Goal: Transaction & Acquisition: Purchase product/service

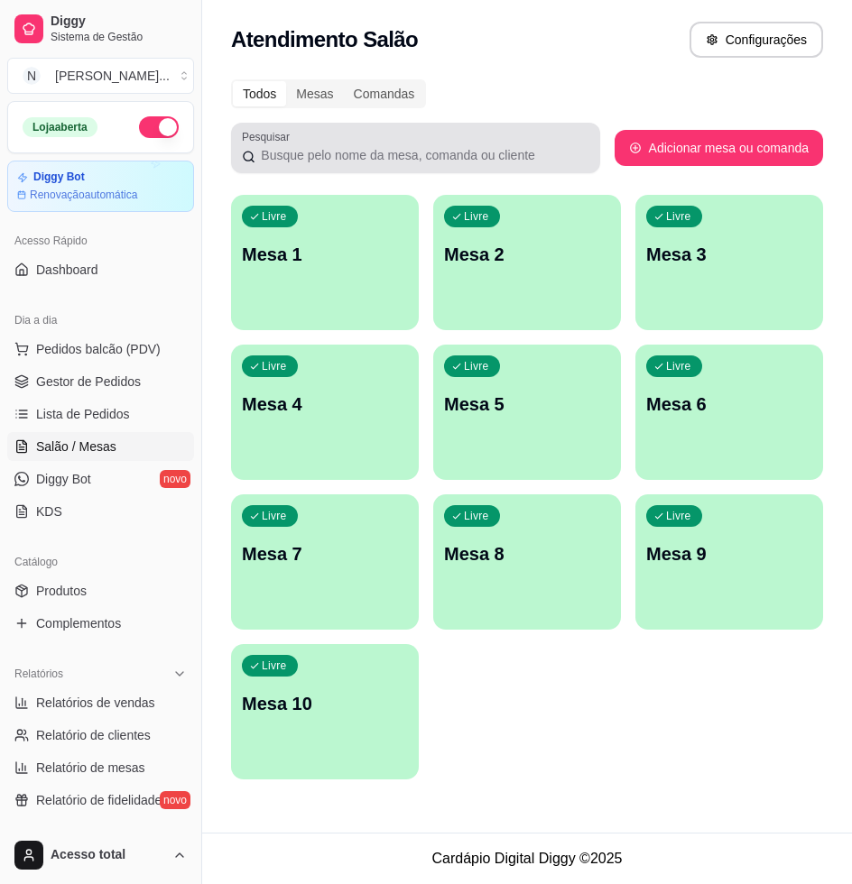
click at [263, 266] on p "Mesa 1" at bounding box center [325, 254] width 166 height 25
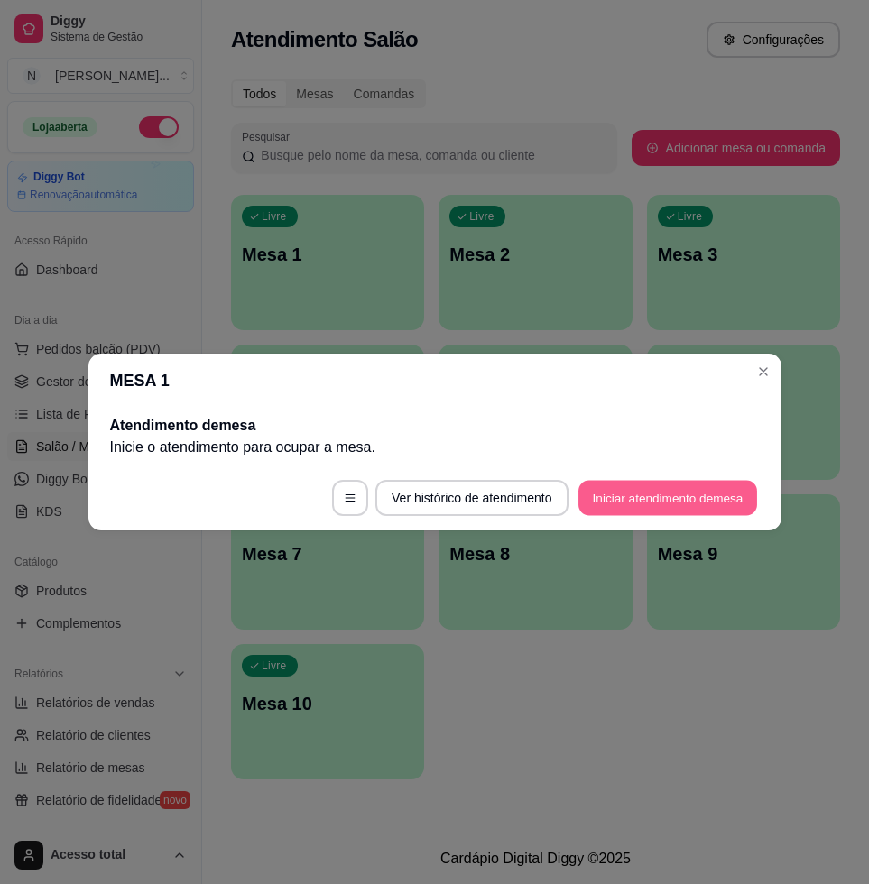
click at [623, 499] on button "Iniciar atendimento de mesa" at bounding box center [668, 498] width 179 height 35
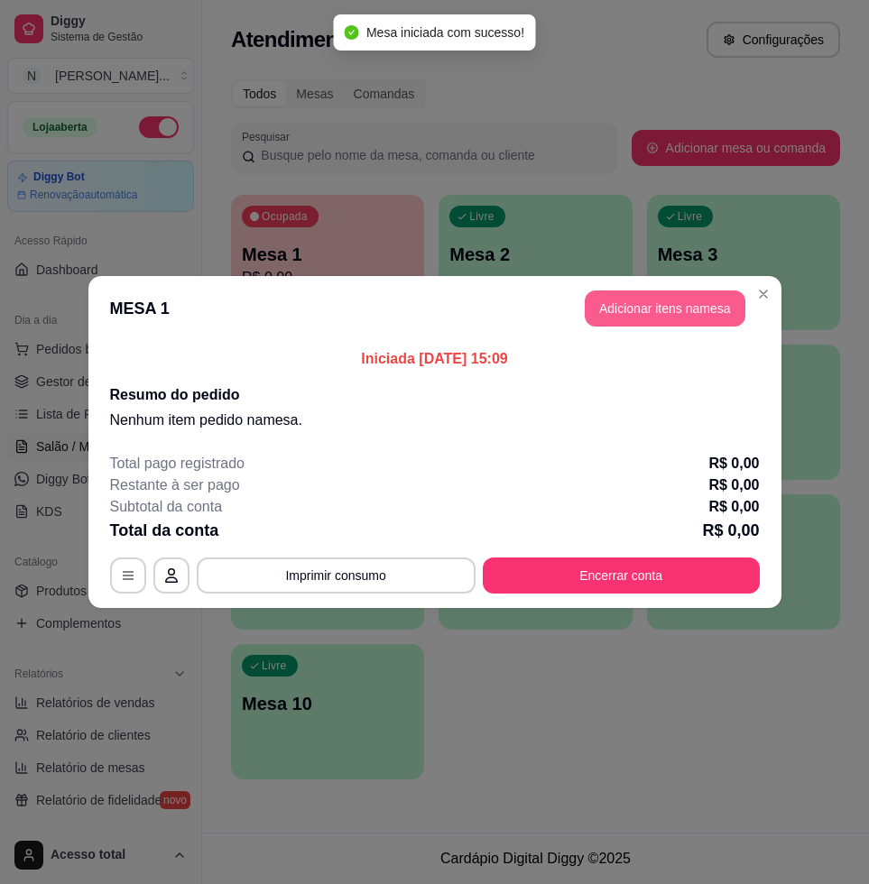
click at [626, 310] on button "Adicionar itens na mesa" at bounding box center [665, 309] width 161 height 36
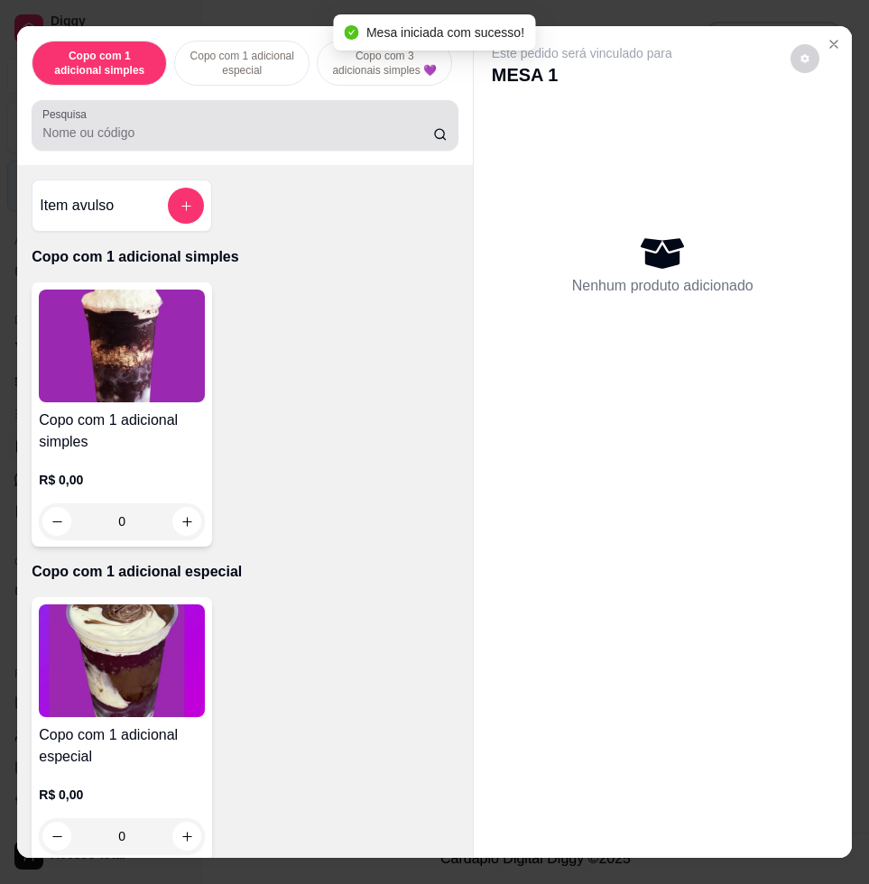
click at [144, 134] on input "Pesquisa" at bounding box center [237, 133] width 391 height 18
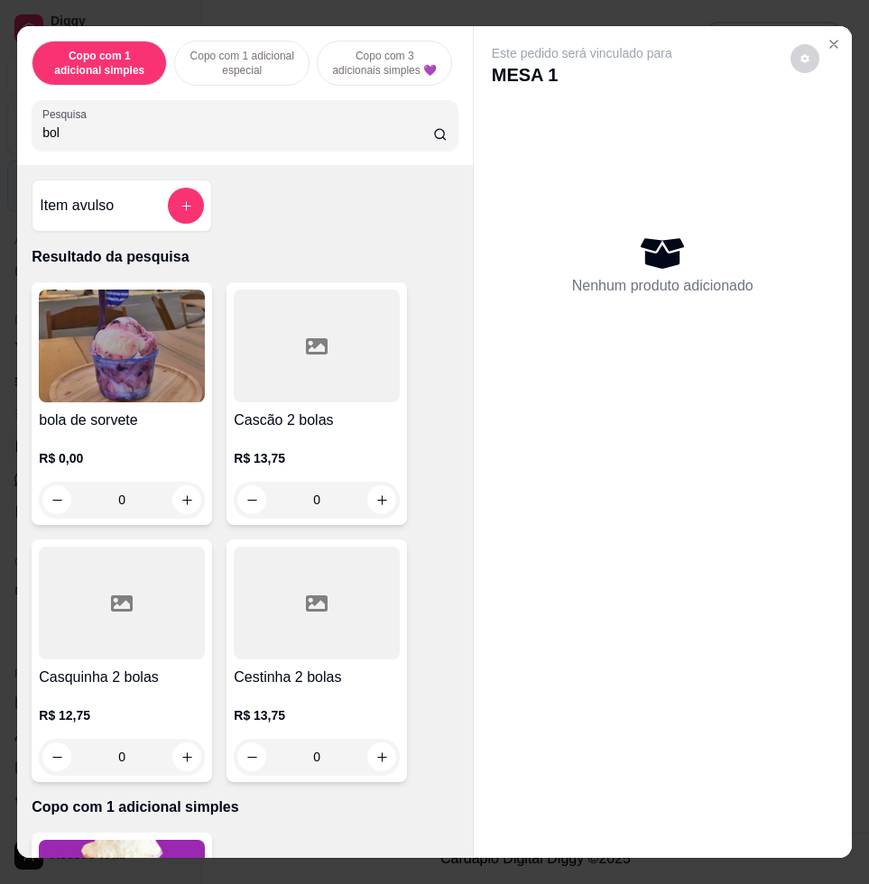
type input "bol"
click at [119, 398] on img at bounding box center [122, 346] width 166 height 113
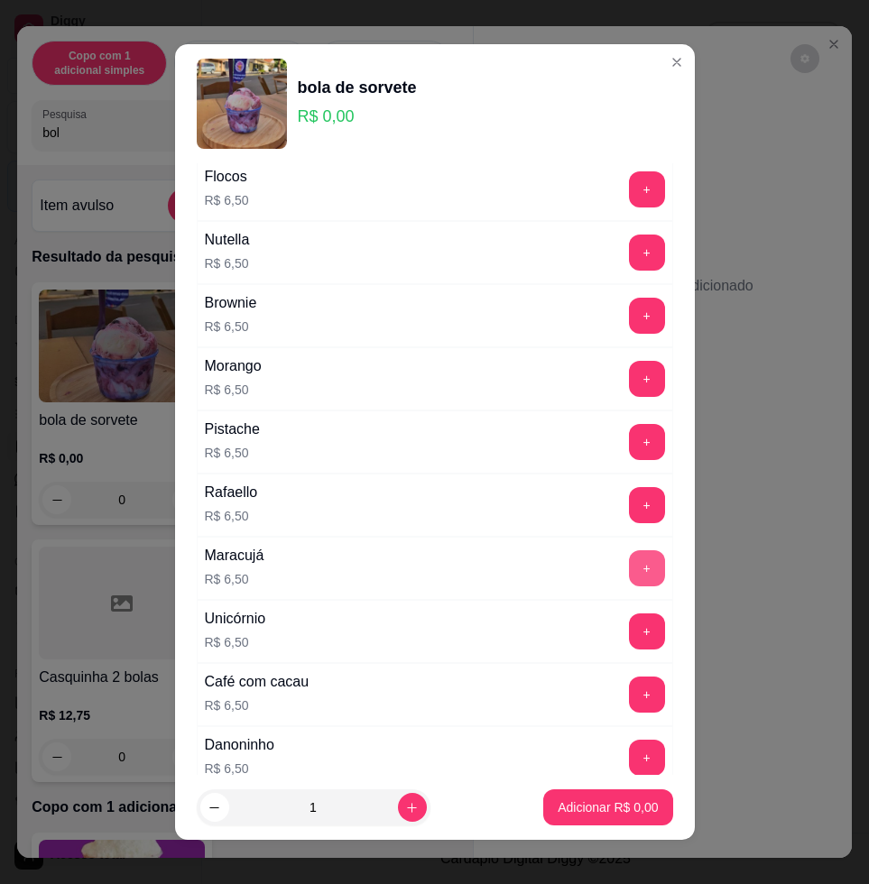
scroll to position [790, 0]
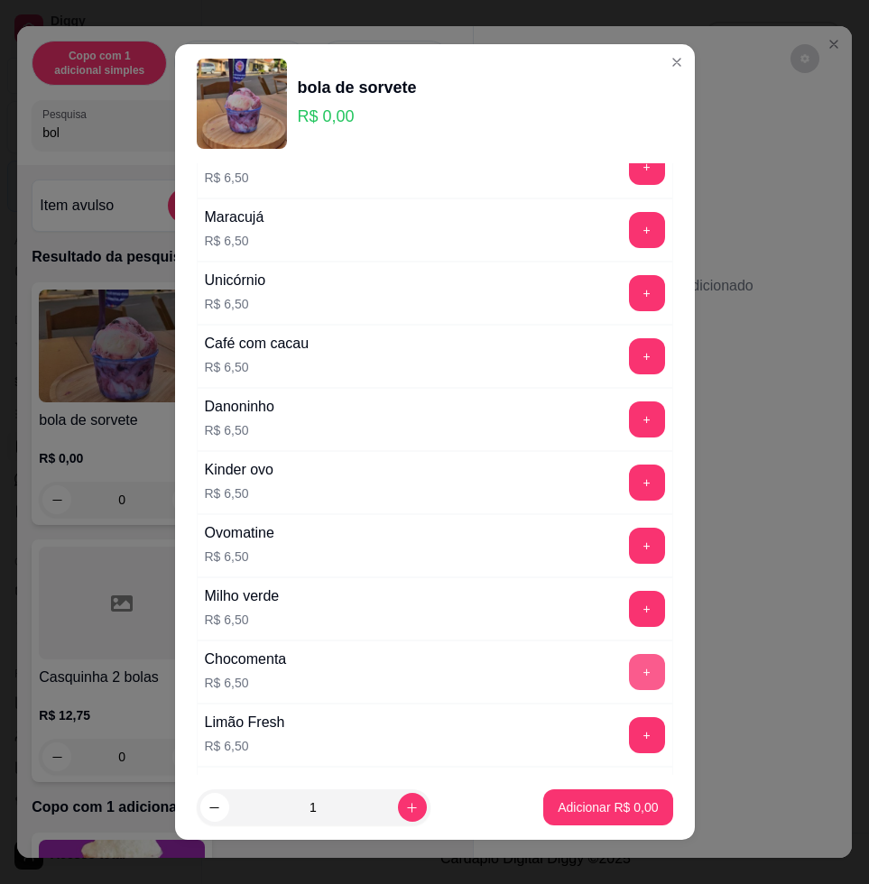
click at [629, 687] on button "+" at bounding box center [647, 672] width 36 height 36
click at [610, 829] on footer "1 Adicionar R$ 6,50" at bounding box center [435, 807] width 520 height 65
click at [616, 812] on p "Adicionar R$ 6,50" at bounding box center [608, 807] width 97 height 17
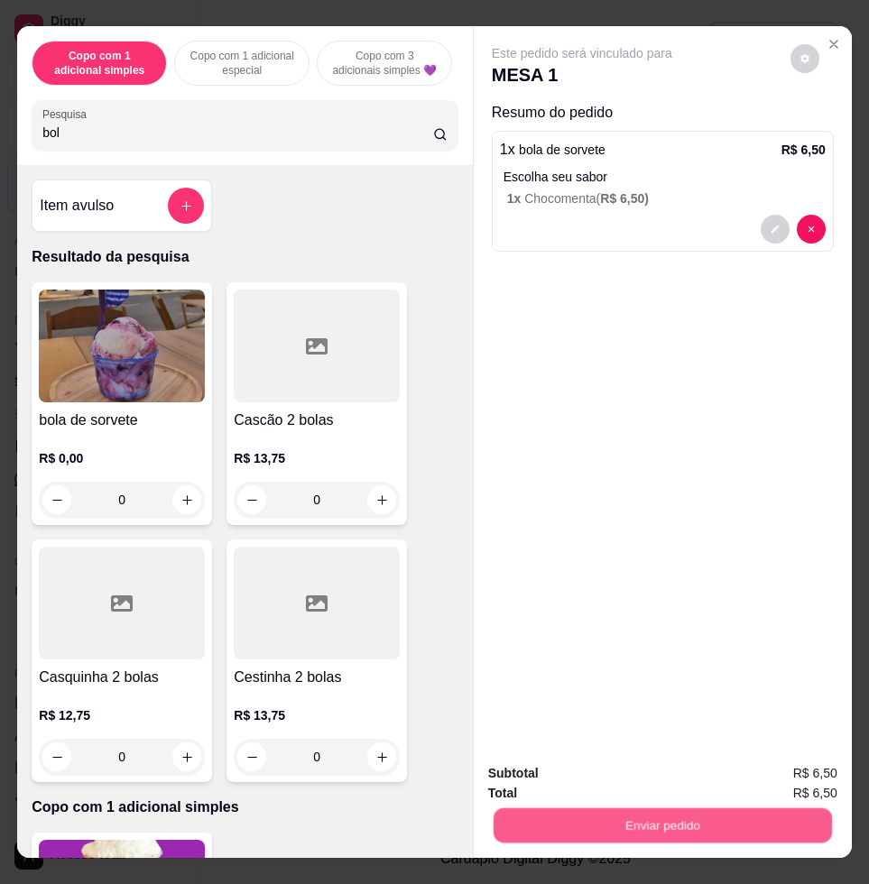
click at [584, 808] on button "Enviar pedido" at bounding box center [663, 825] width 338 height 35
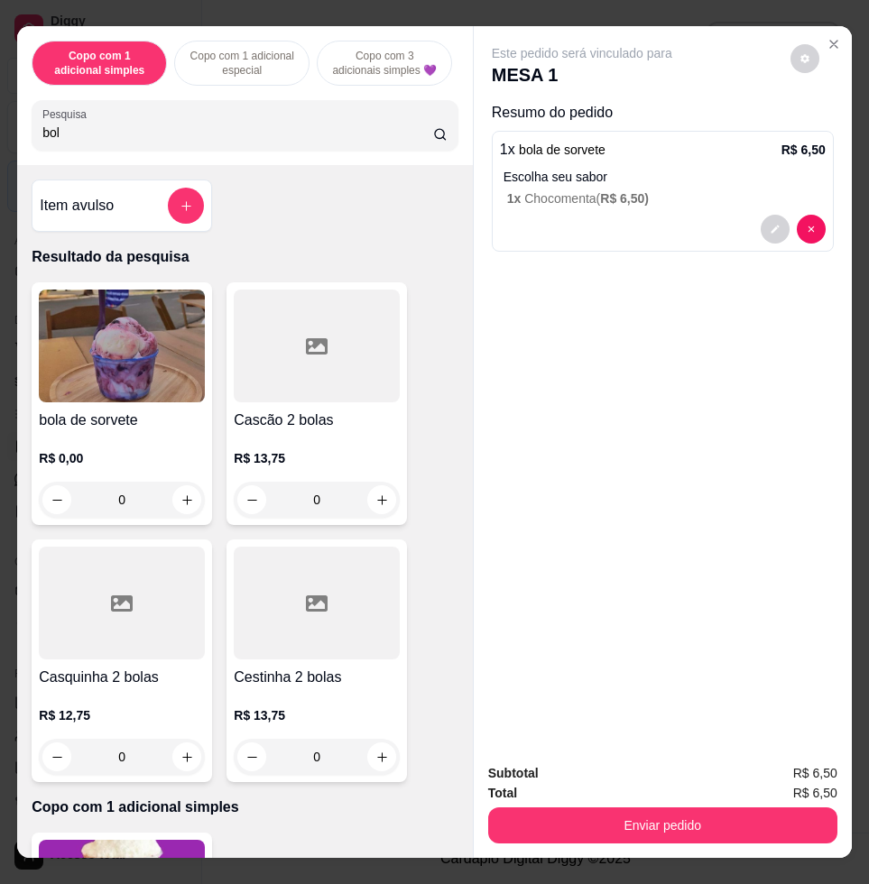
click at [609, 809] on button "Enviar pedido" at bounding box center [662, 826] width 349 height 36
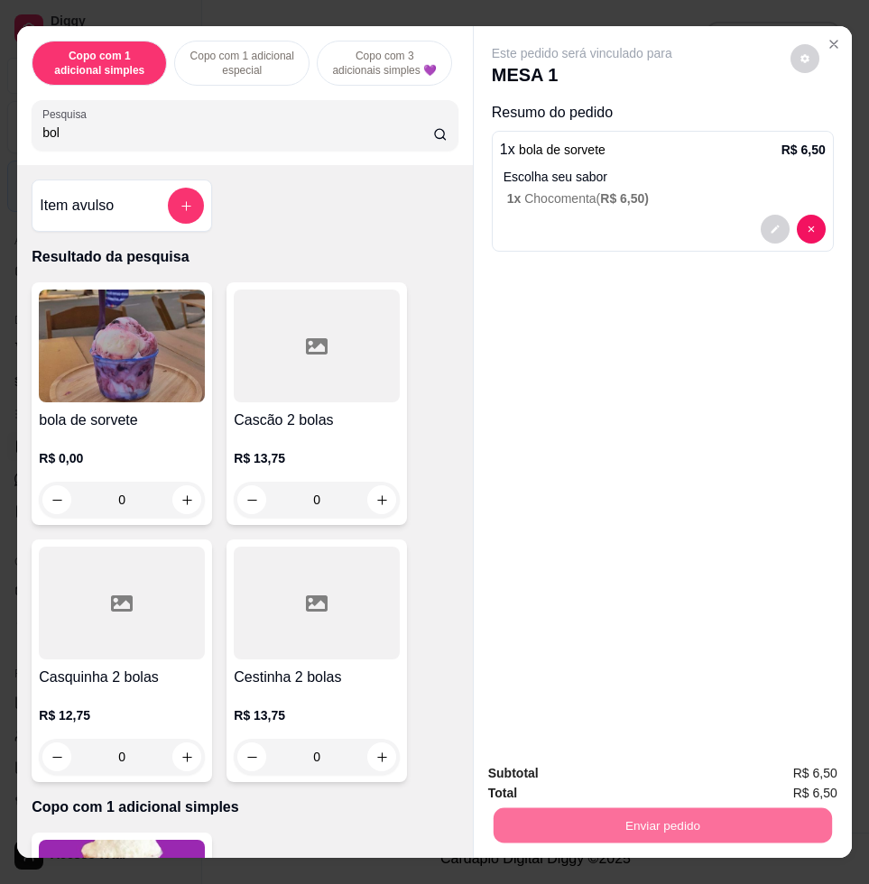
click at [793, 773] on button "Enviar pedido" at bounding box center [788, 772] width 102 height 34
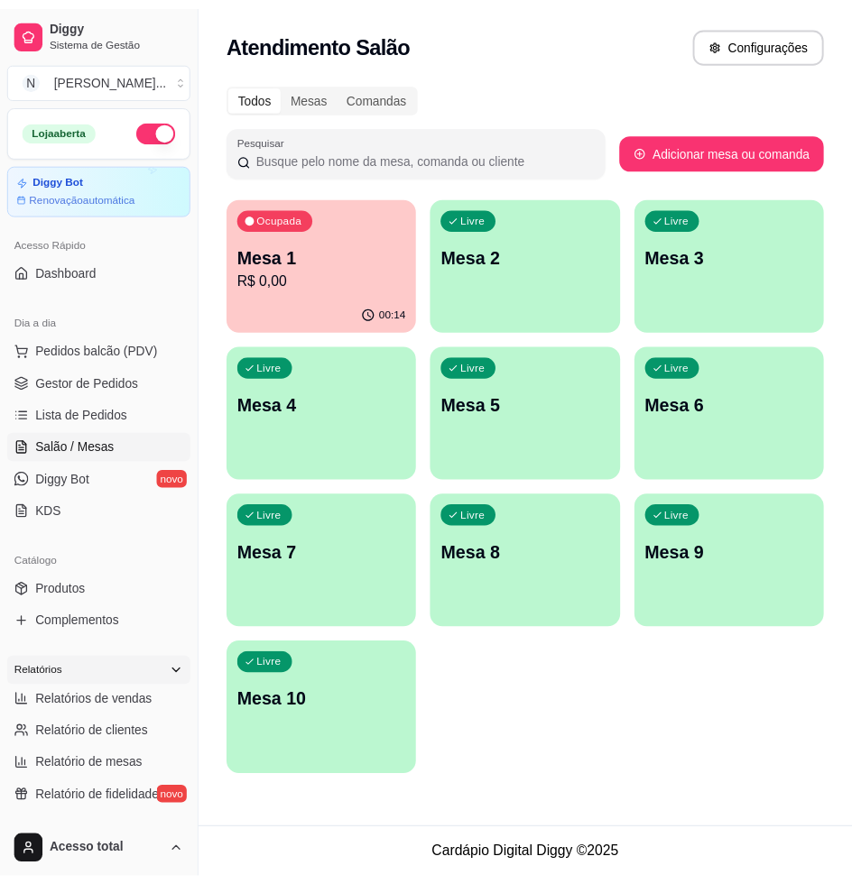
scroll to position [338, 0]
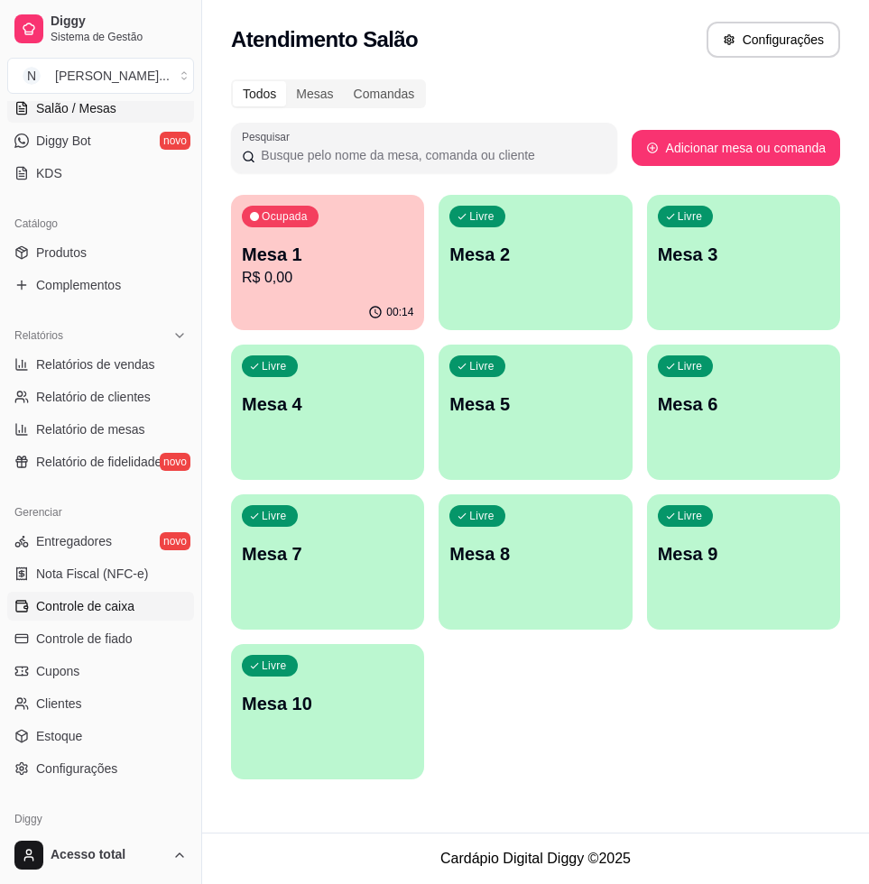
click at [134, 617] on link "Controle de caixa" at bounding box center [100, 606] width 187 height 29
click at [133, 612] on span "Controle de caixa" at bounding box center [85, 606] width 98 height 18
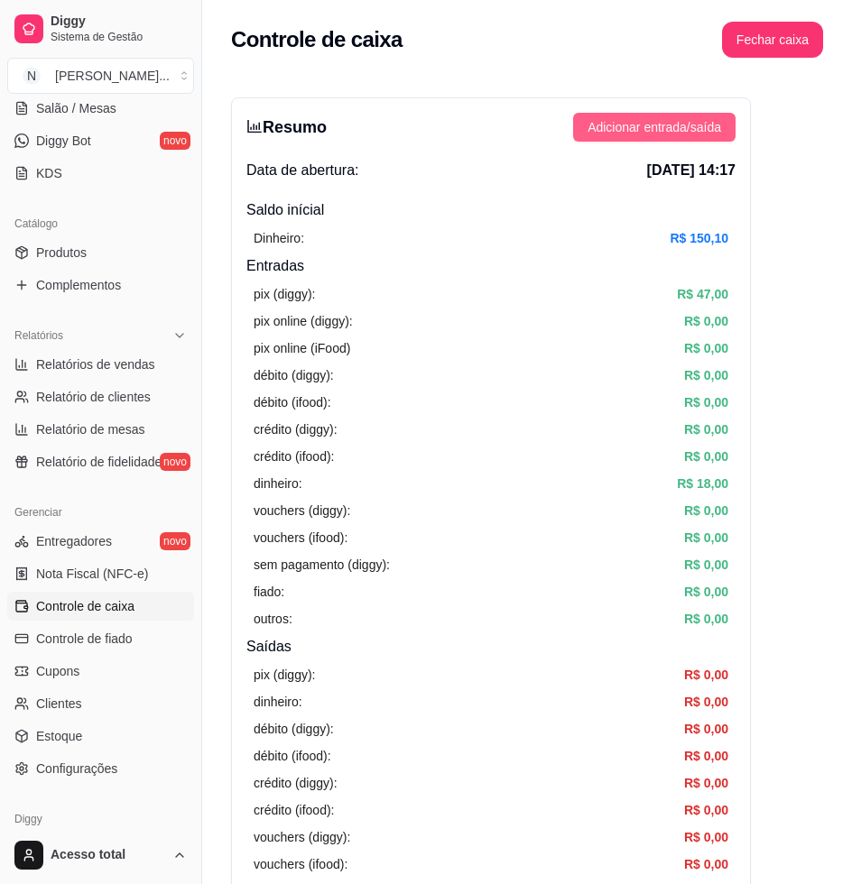
click at [671, 124] on span "Adicionar entrada/saída" at bounding box center [655, 127] width 134 height 20
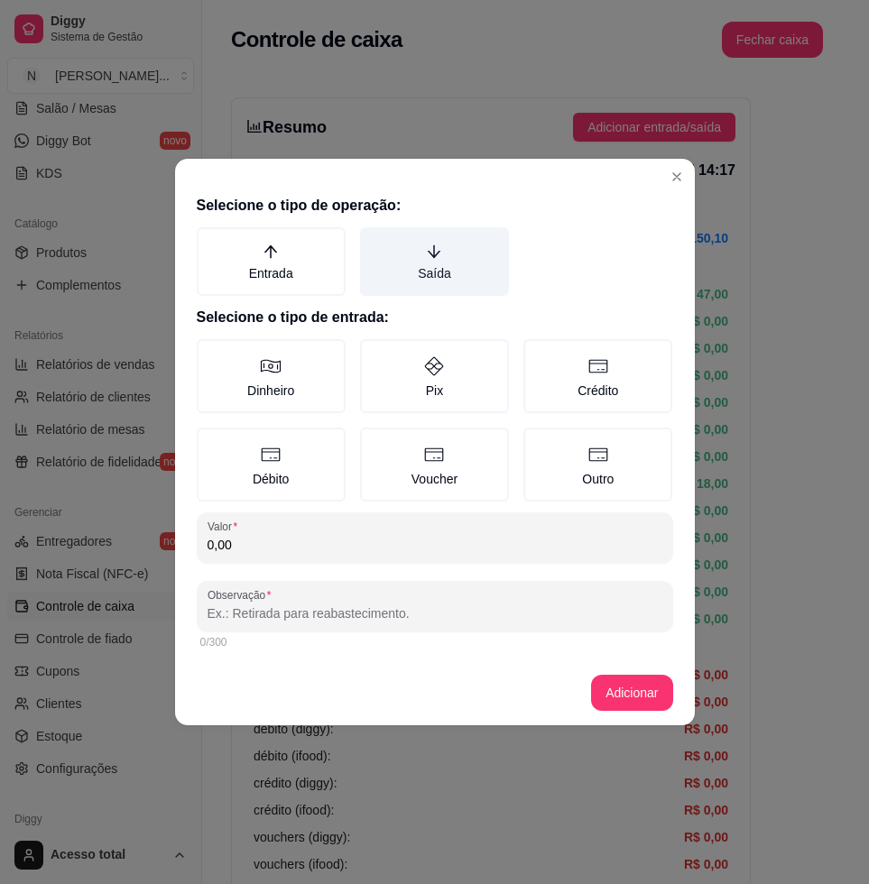
click at [431, 262] on label "Saída" at bounding box center [434, 261] width 149 height 69
click at [374, 241] on button "Saída" at bounding box center [366, 234] width 14 height 14
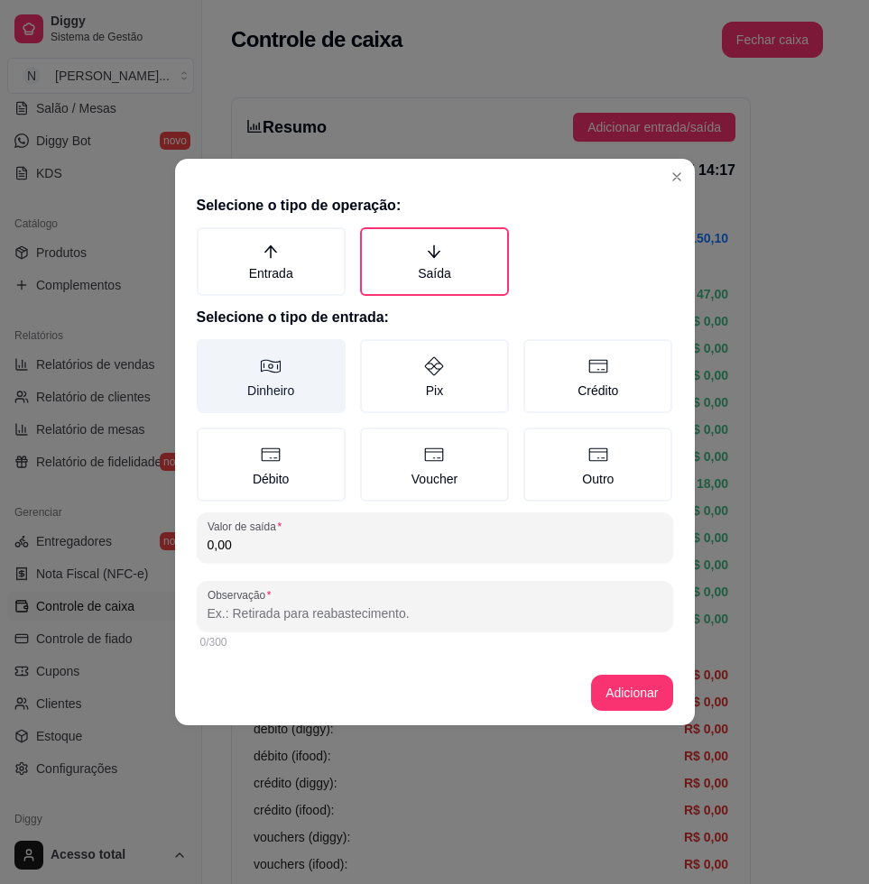
drag, startPoint x: 281, startPoint y: 377, endPoint x: 285, endPoint y: 411, distance: 33.7
click at [277, 379] on label "Dinheiro" at bounding box center [271, 376] width 149 height 74
click at [210, 353] on button "Dinheiro" at bounding box center [203, 345] width 14 height 14
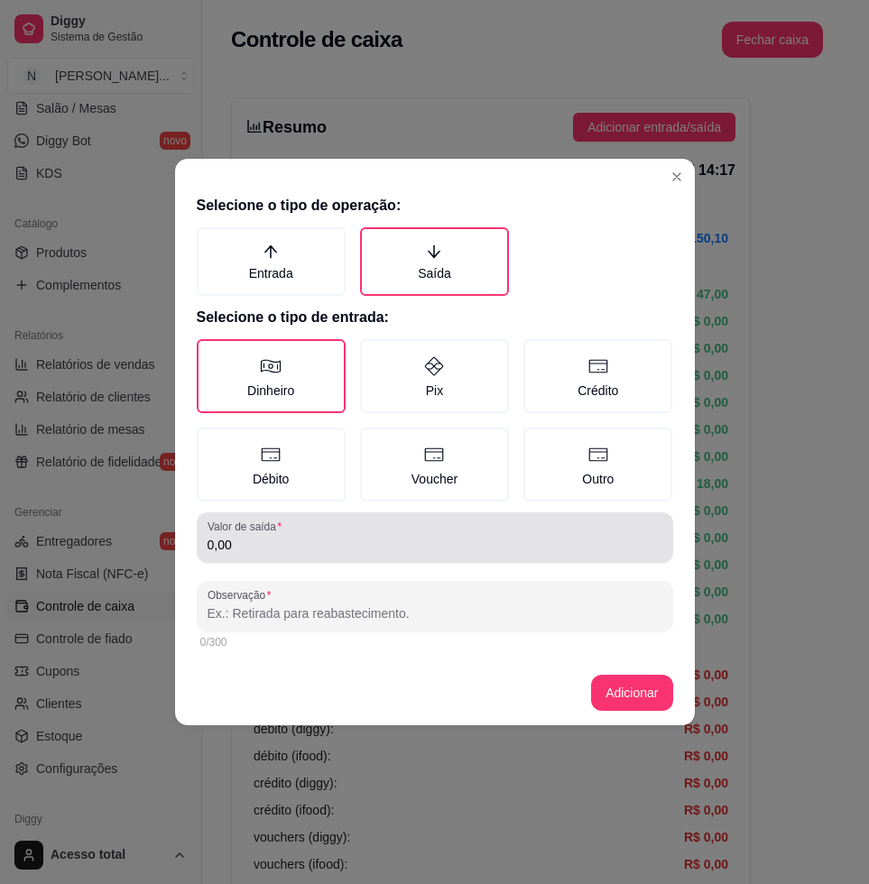
click at [323, 523] on div "0,00" at bounding box center [435, 538] width 455 height 36
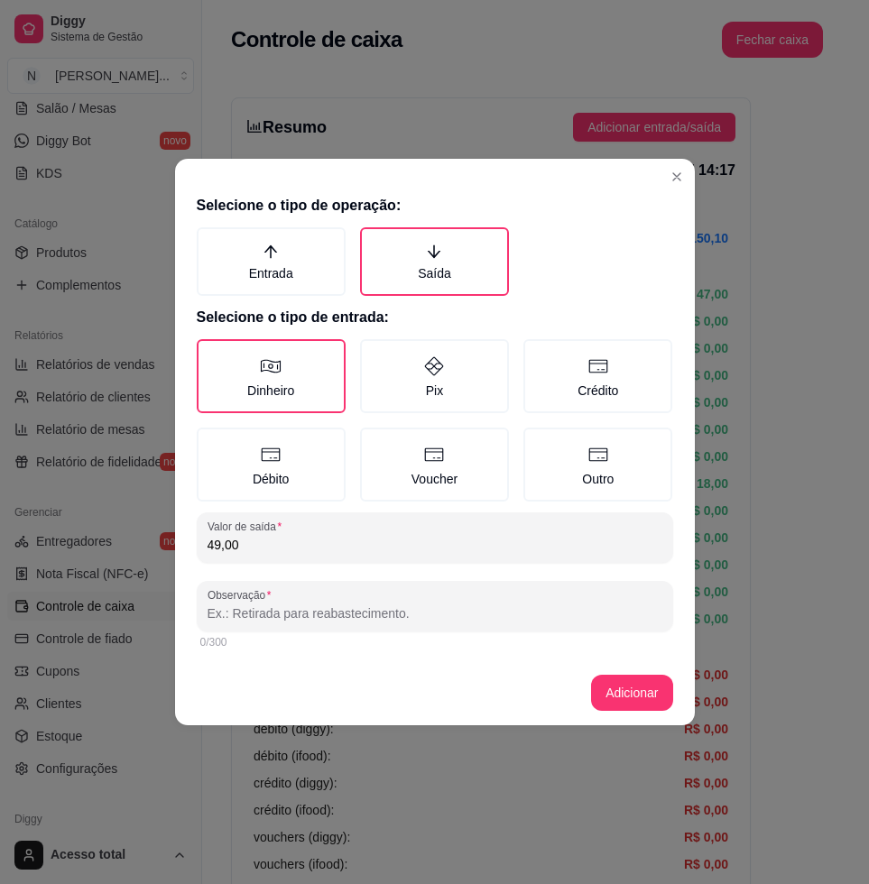
type input "49,00"
click at [346, 607] on input "Observação" at bounding box center [435, 614] width 455 height 18
type input "agua"
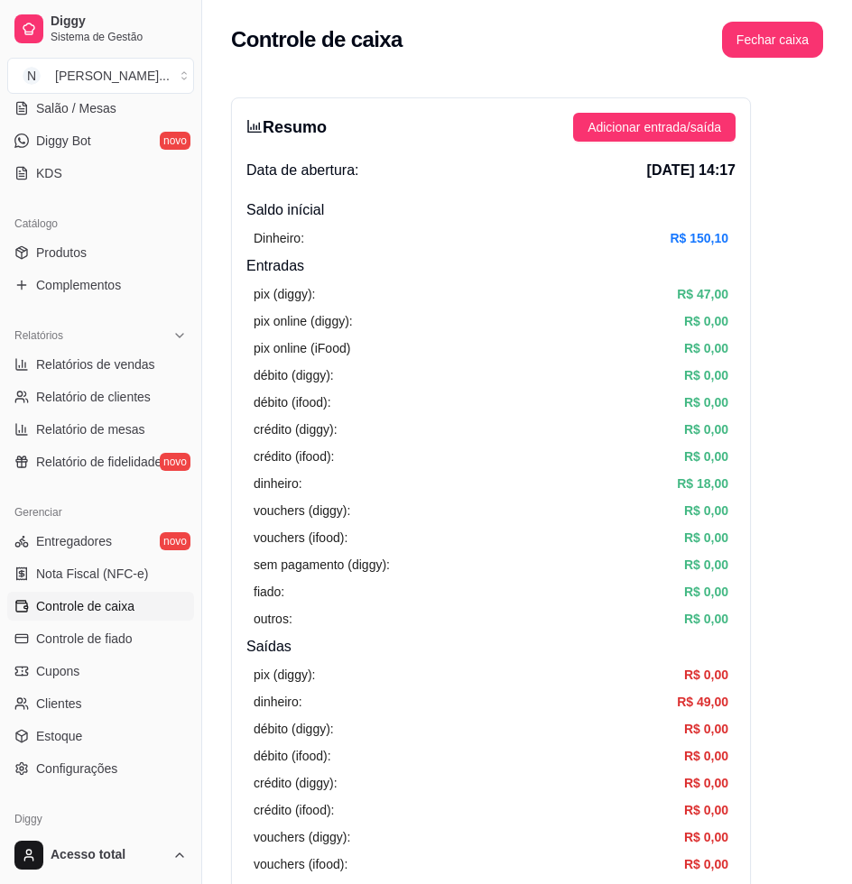
click at [81, 25] on button "Pedidos balcão (PDV)" at bounding box center [100, 10] width 187 height 29
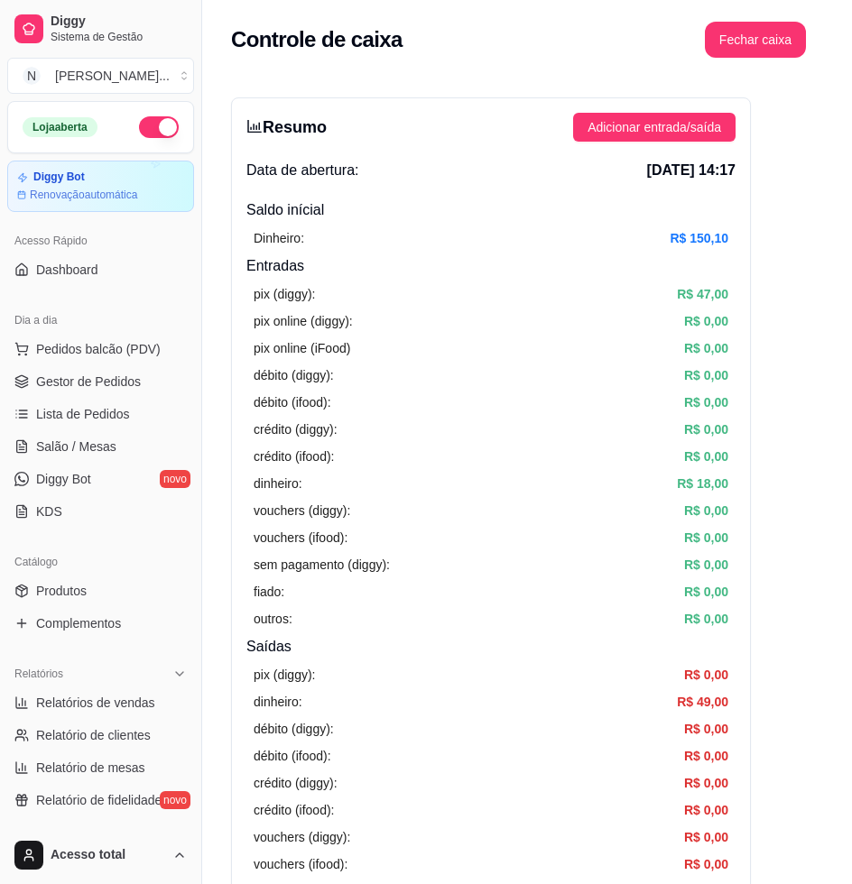
click at [108, 353] on img at bounding box center [122, 346] width 166 height 113
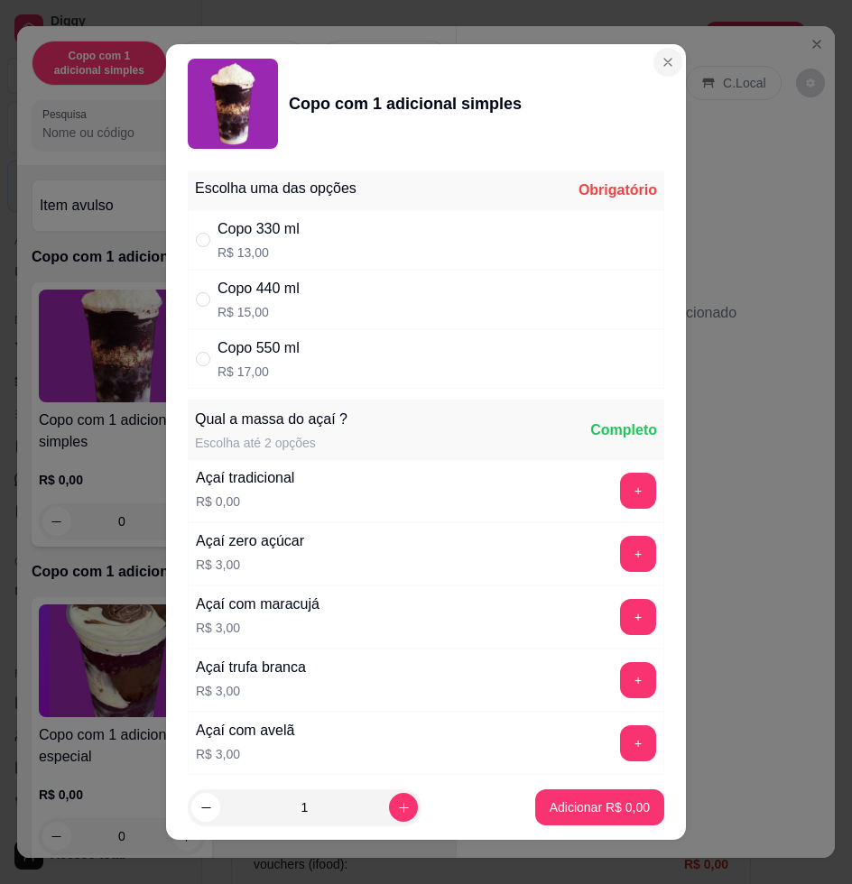
click at [642, 75] on div "Copo com 1 adicional simples" at bounding box center [426, 104] width 477 height 90
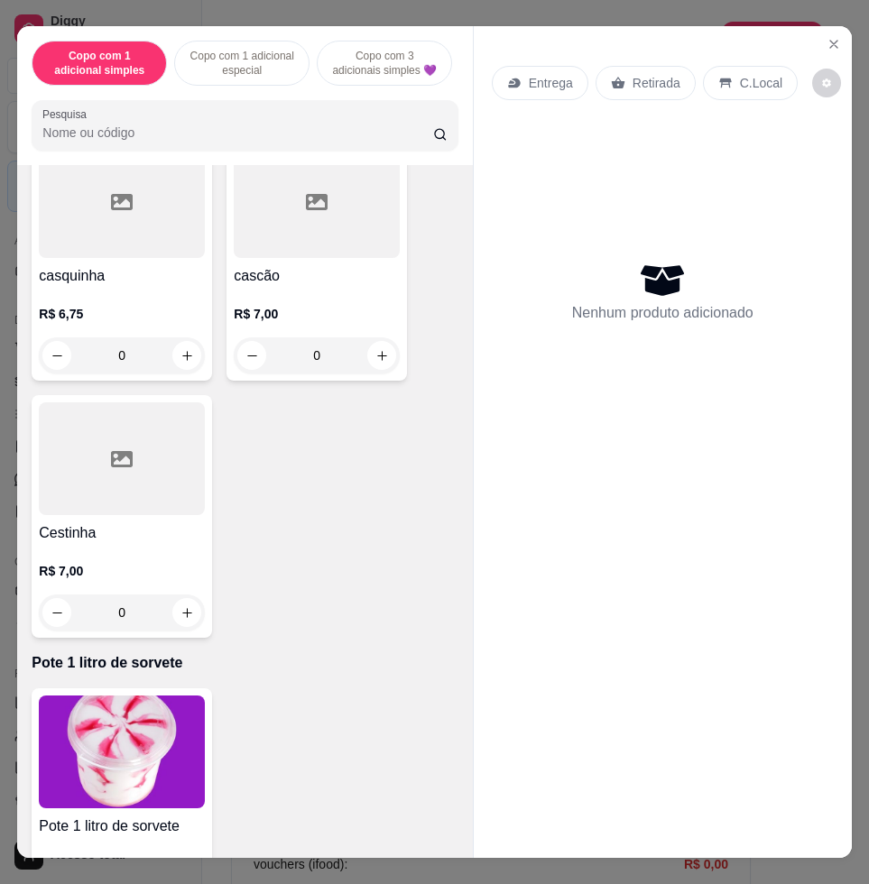
scroll to position [5881, 0]
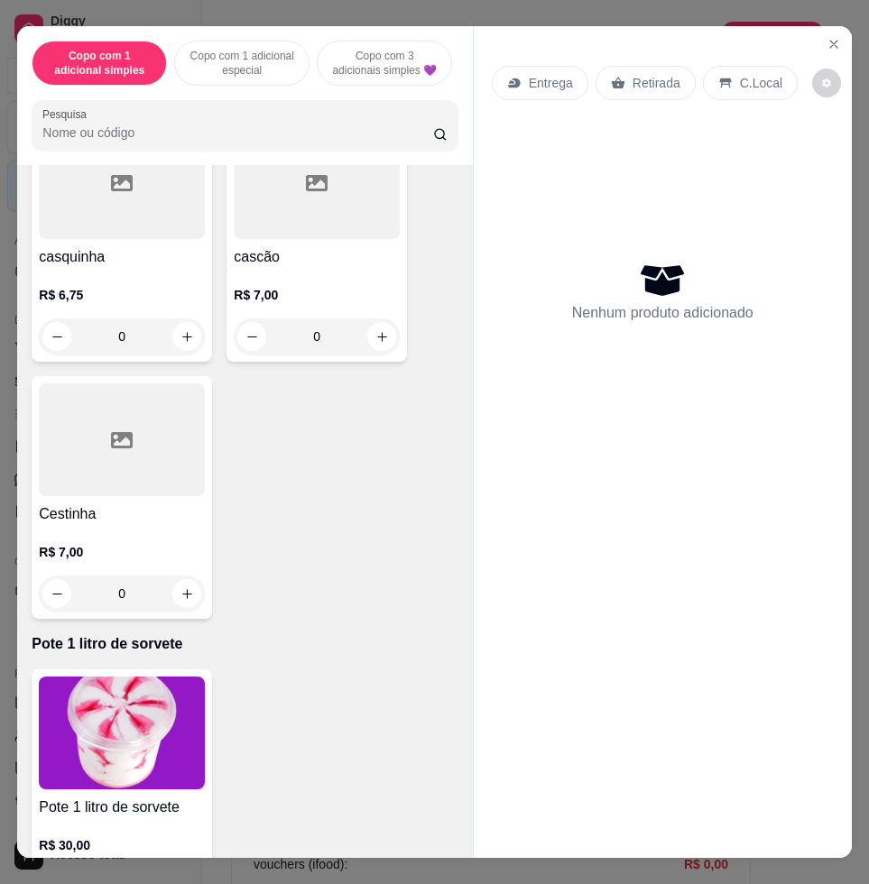
click at [89, 736] on img at bounding box center [122, 733] width 166 height 113
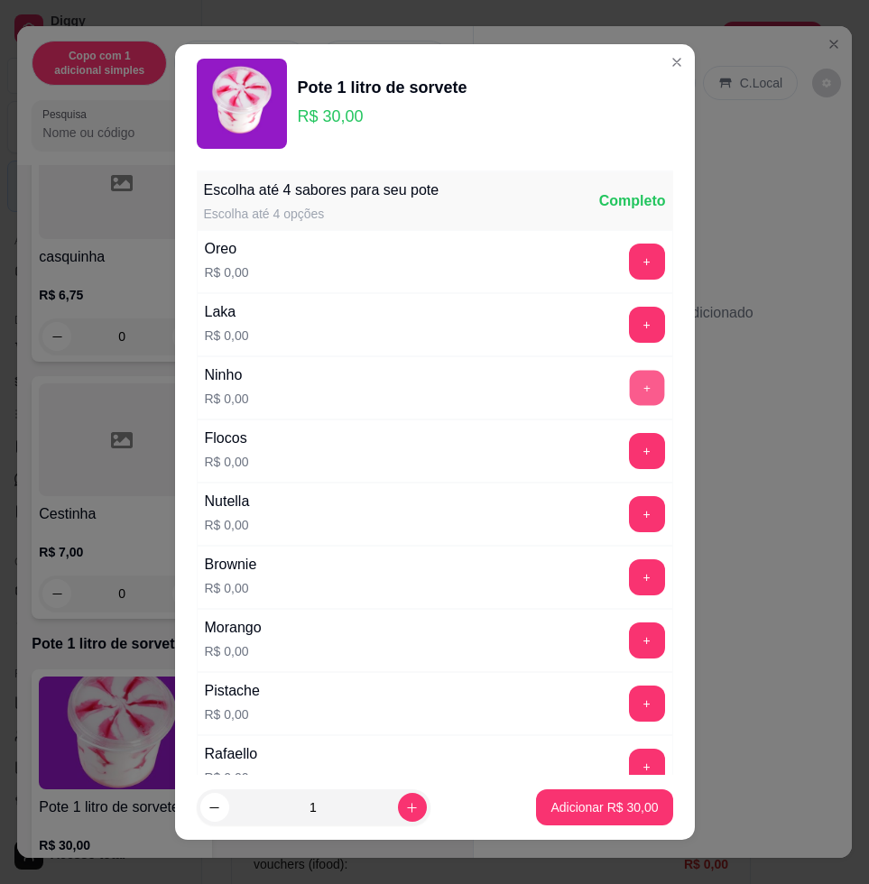
click at [629, 398] on button "+" at bounding box center [646, 388] width 35 height 35
click at [625, 803] on p "Adicionar R$ 30,00" at bounding box center [604, 808] width 107 height 18
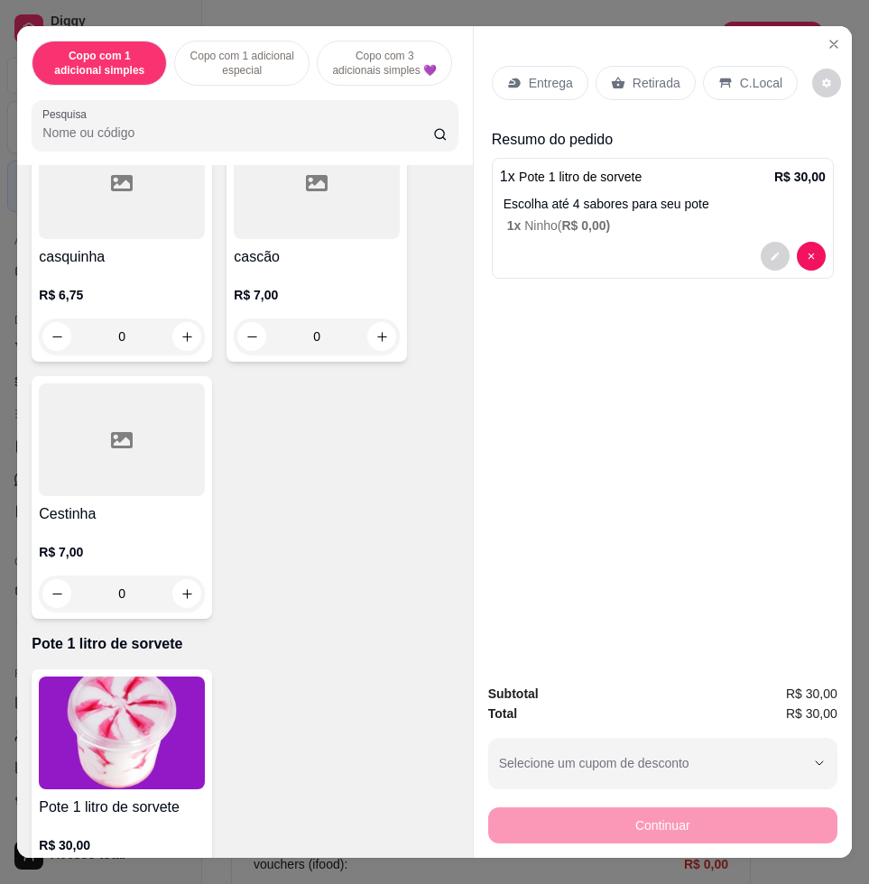
click at [529, 74] on p "Entrega" at bounding box center [551, 83] width 44 height 18
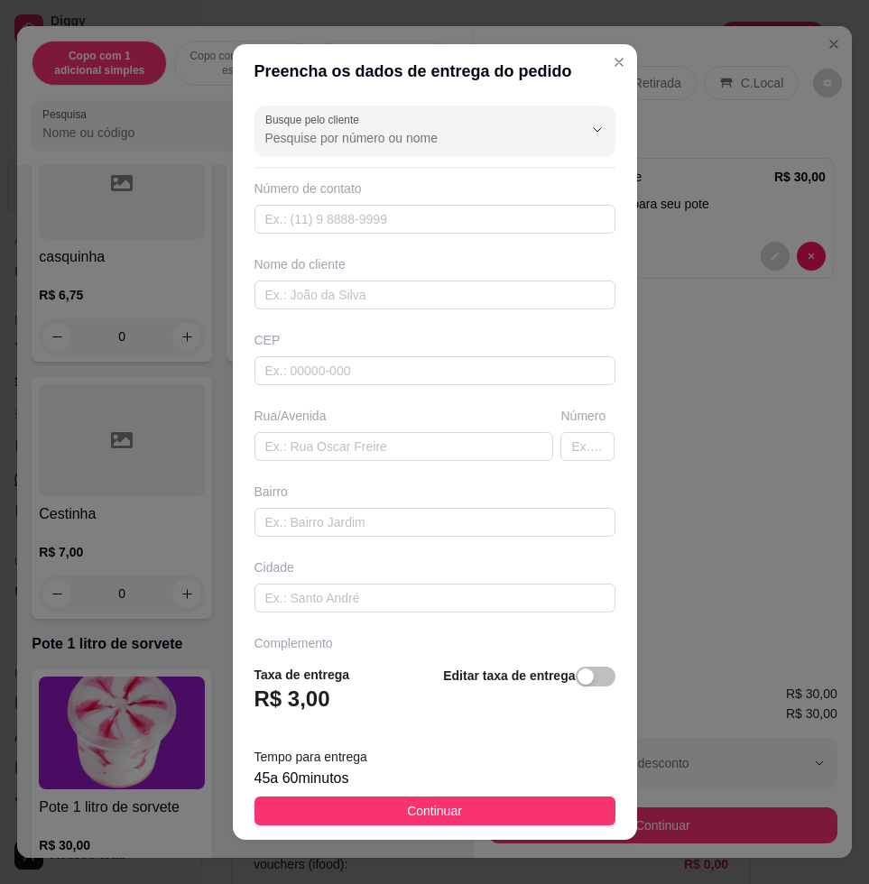
click at [394, 430] on div "Rua/Avenida" at bounding box center [404, 434] width 307 height 54
click at [394, 441] on input "text" at bounding box center [405, 446] width 300 height 29
type input "[PERSON_NAME] 251"
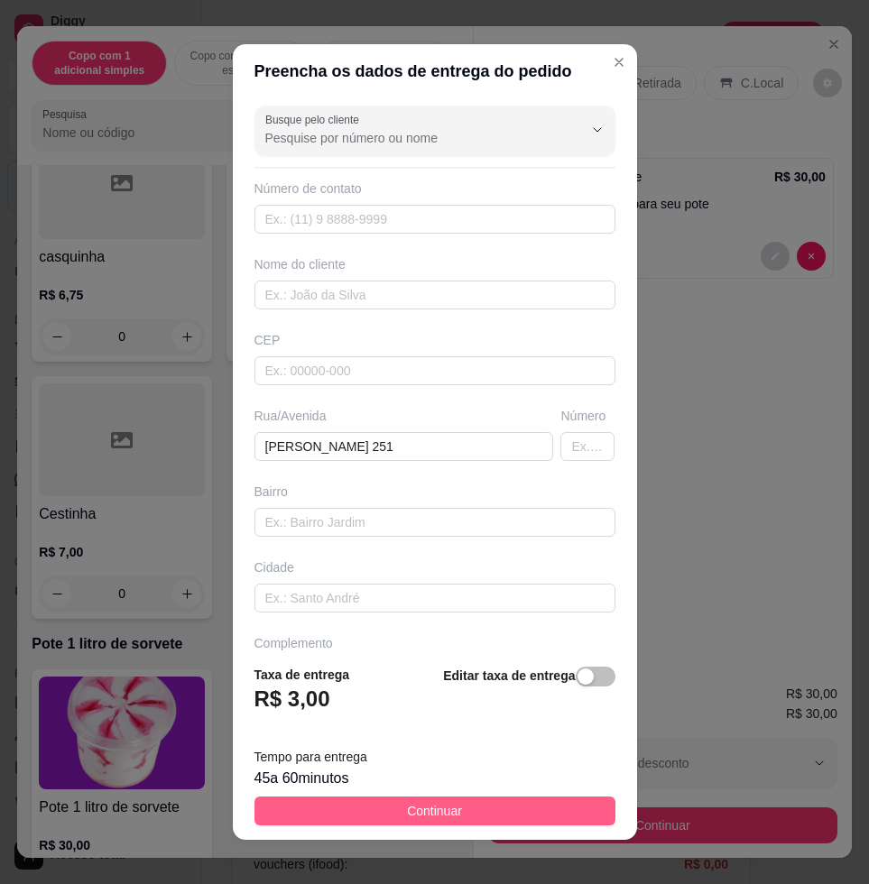
click at [510, 816] on button "Continuar" at bounding box center [435, 811] width 361 height 29
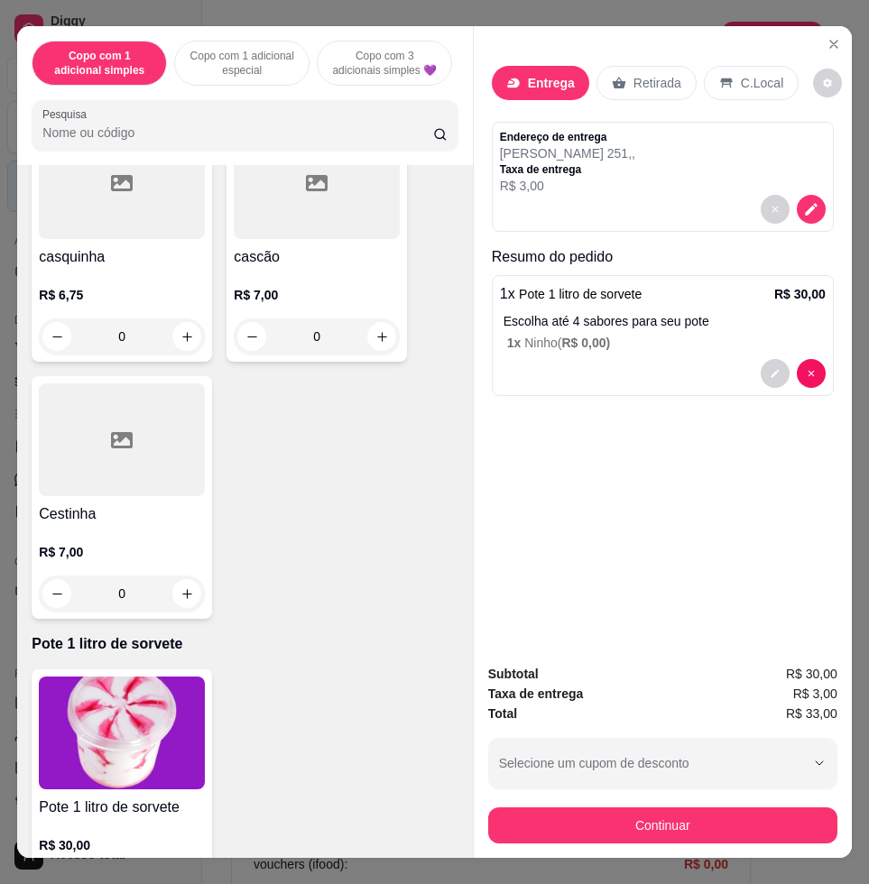
click at [693, 808] on button "Continuar" at bounding box center [662, 826] width 349 height 36
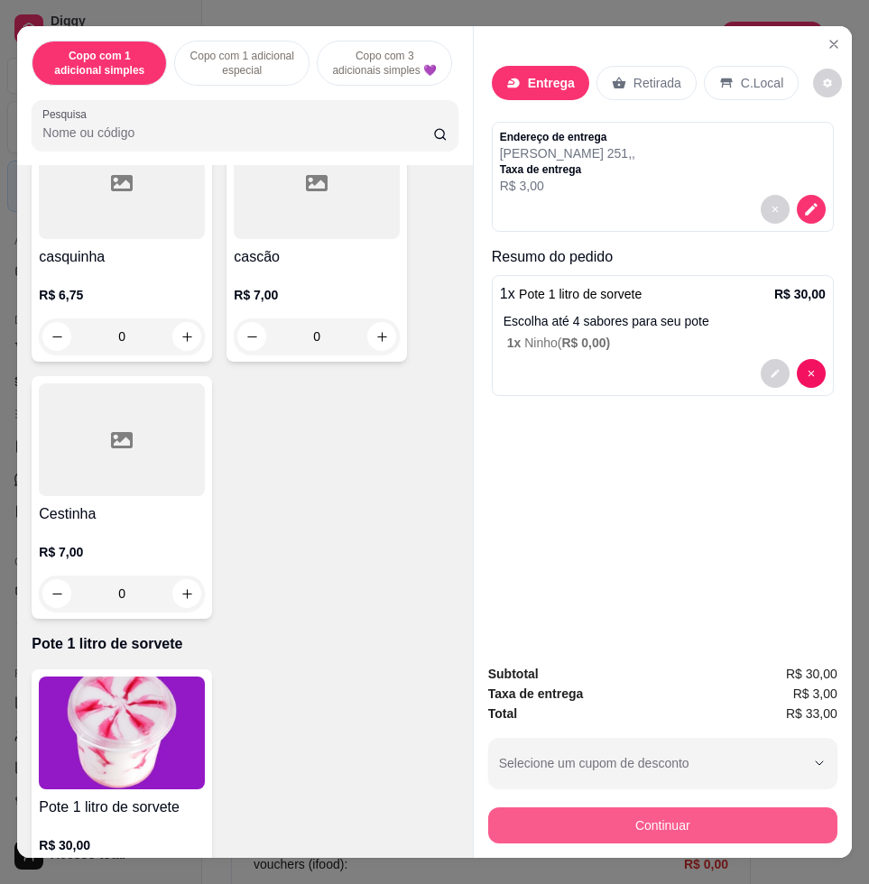
click at [693, 808] on button "Continuar" at bounding box center [662, 826] width 349 height 36
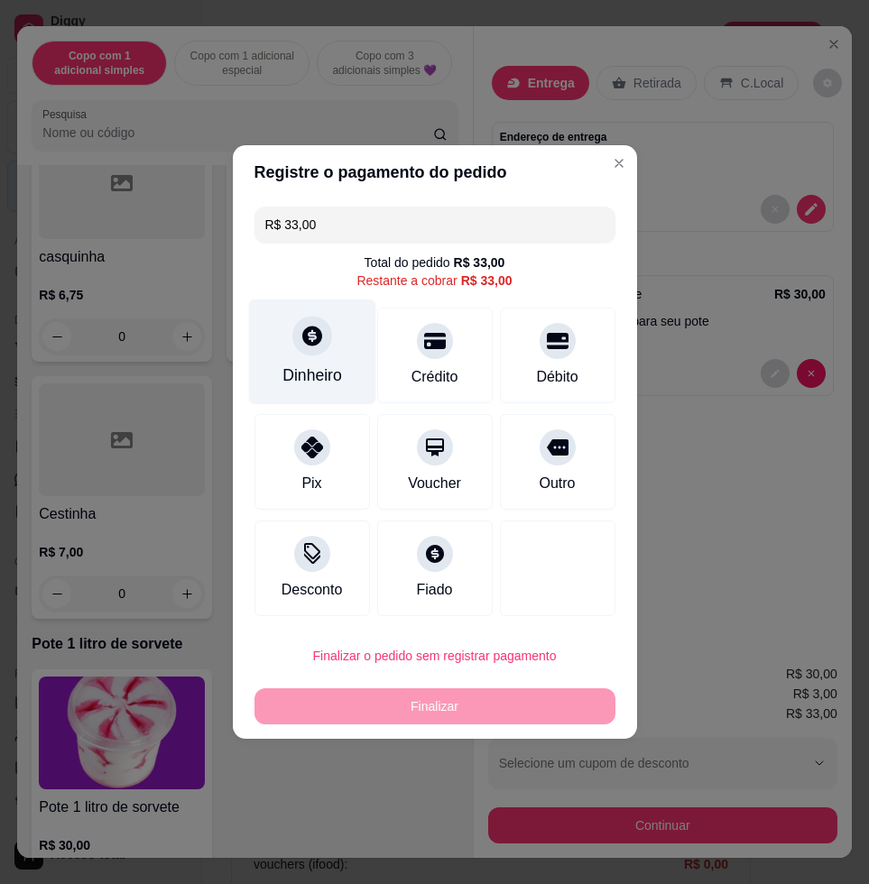
click at [279, 338] on div "Dinheiro" at bounding box center [311, 353] width 127 height 106
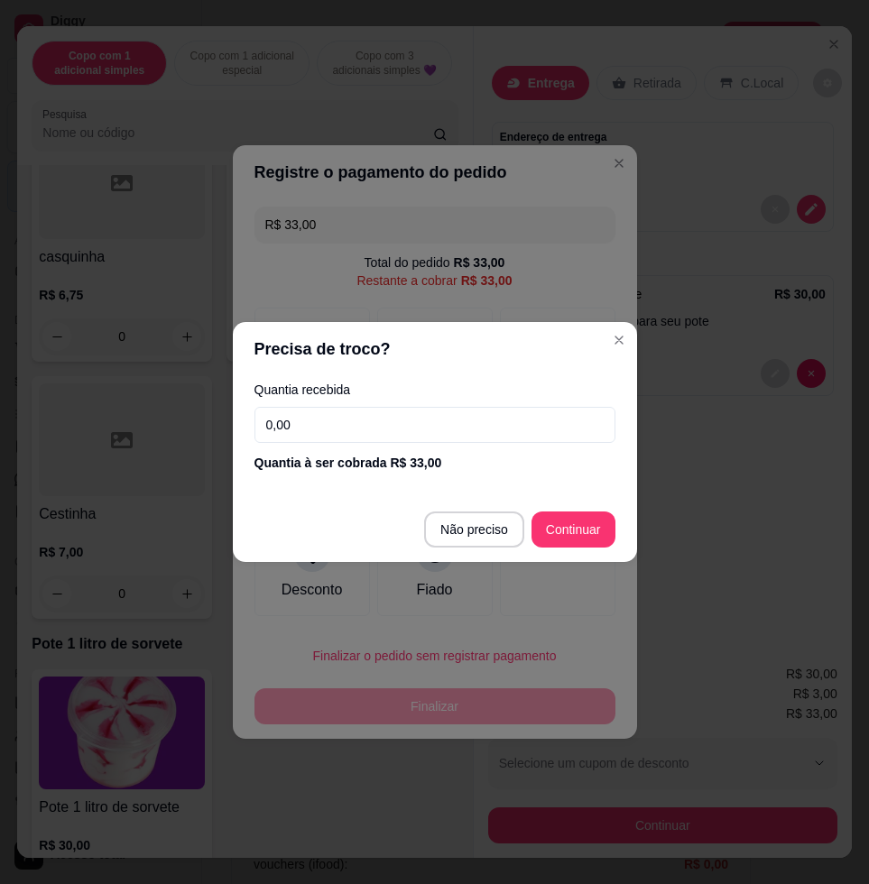
click at [379, 427] on input "0,00" at bounding box center [435, 425] width 361 height 36
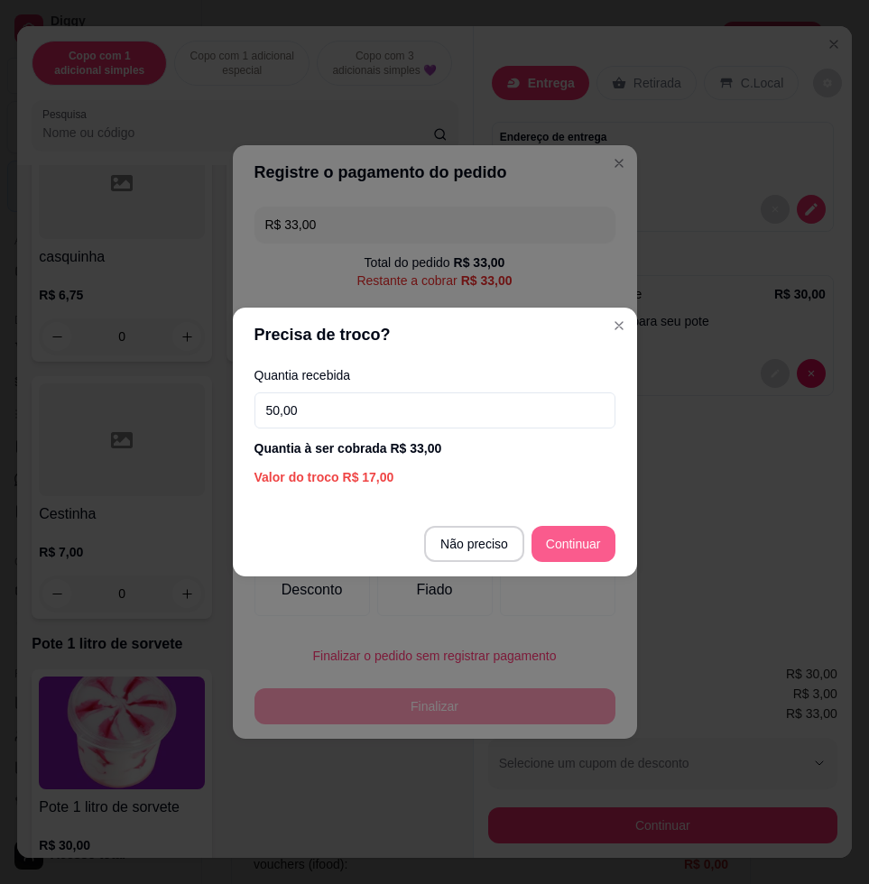
type input "50,00"
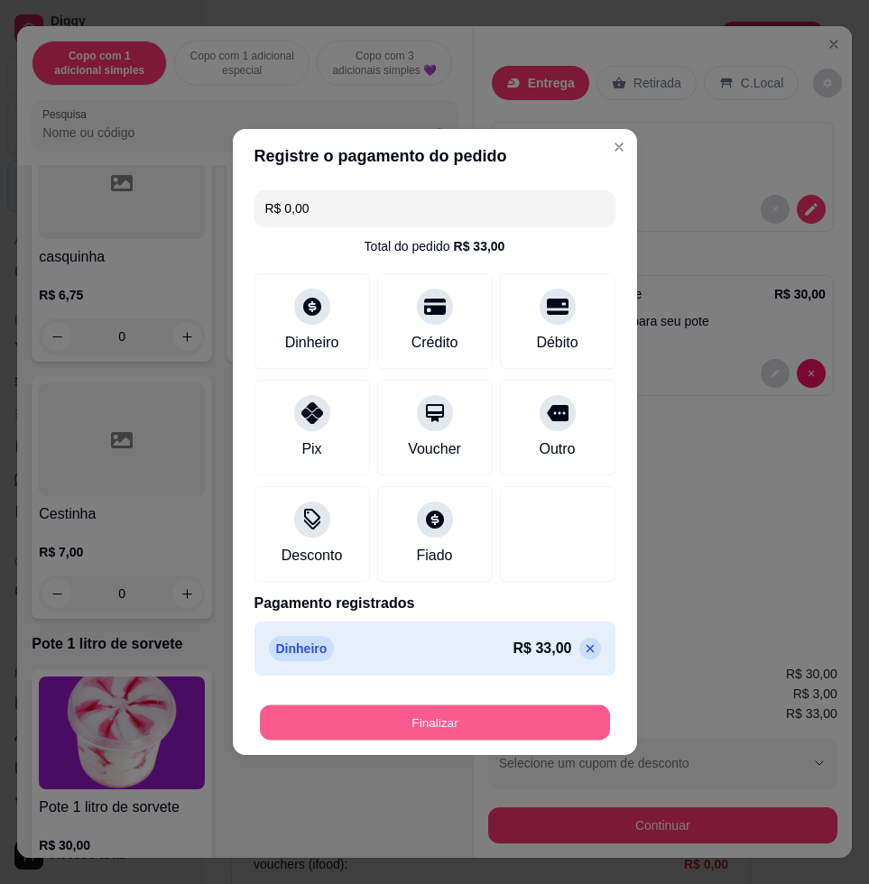
click at [557, 733] on button "Finalizar" at bounding box center [435, 723] width 350 height 35
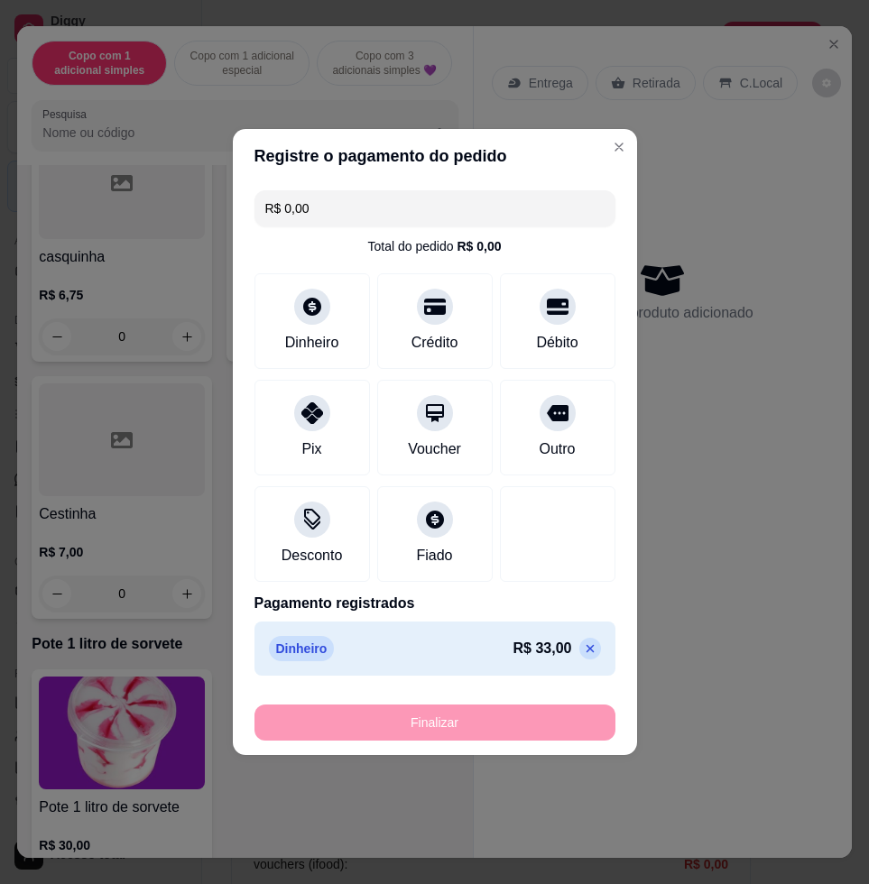
type input "-R$ 33,00"
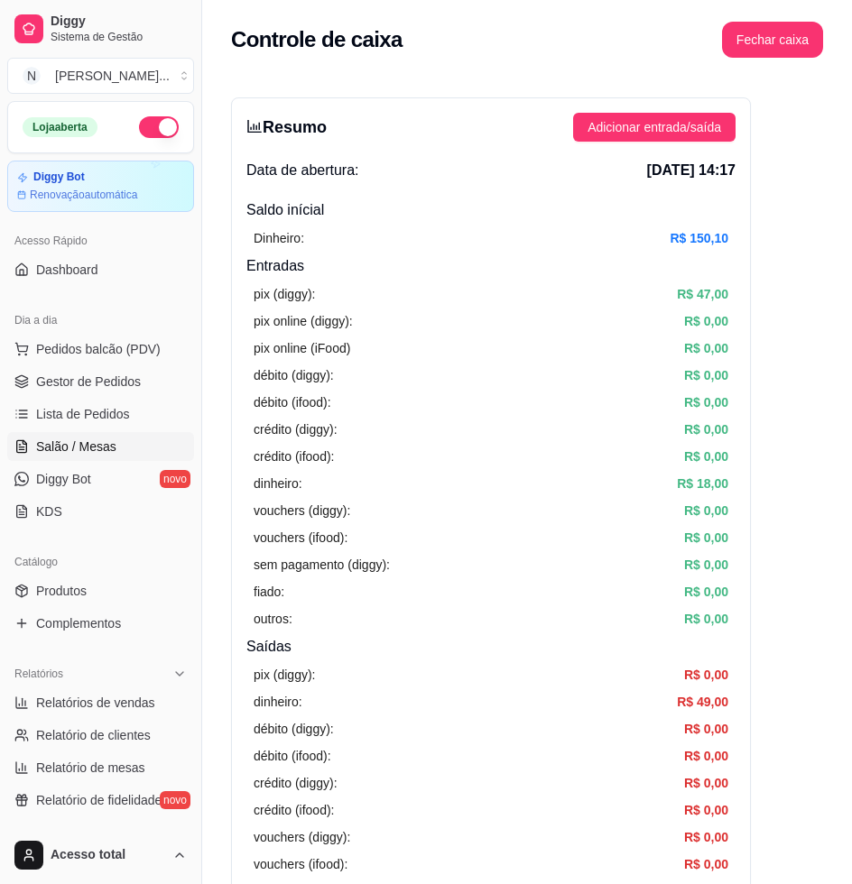
drag, startPoint x: 550, startPoint y: 699, endPoint x: 70, endPoint y: 433, distance: 548.2
click at [495, 61] on div "Controle de caixa Fechar caixa" at bounding box center [527, 34] width 650 height 69
click at [59, 451] on span "Salão / Mesas" at bounding box center [76, 447] width 80 height 18
click at [70, 448] on span "Salão / Mesas" at bounding box center [76, 447] width 80 height 18
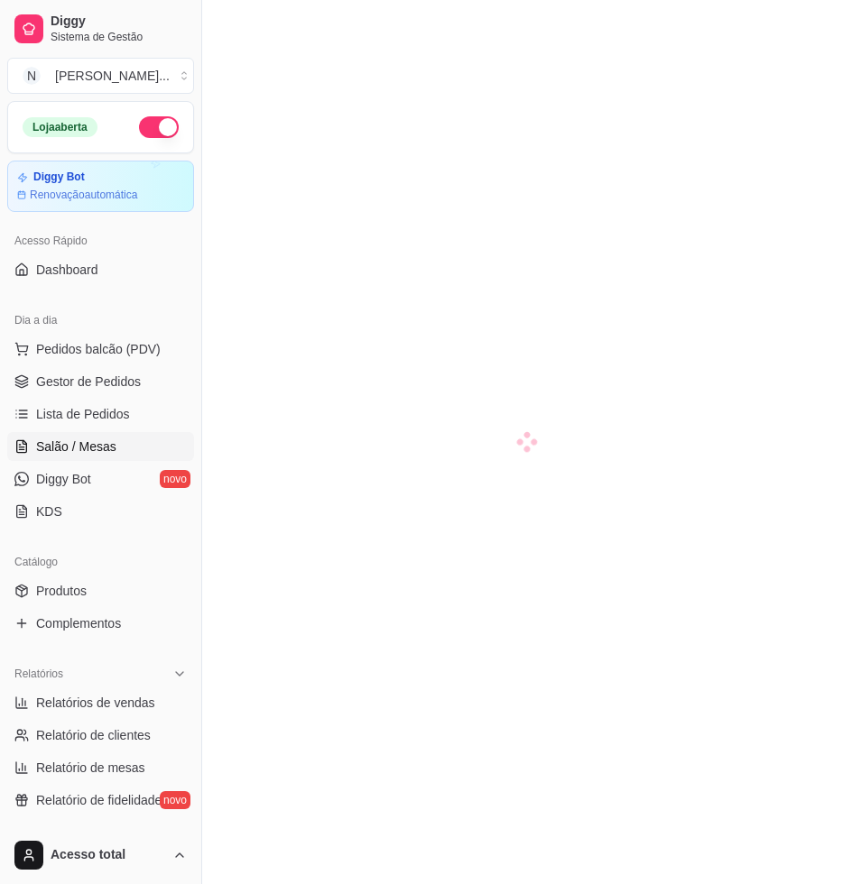
click at [116, 447] on link "Salão / Mesas" at bounding box center [100, 446] width 187 height 29
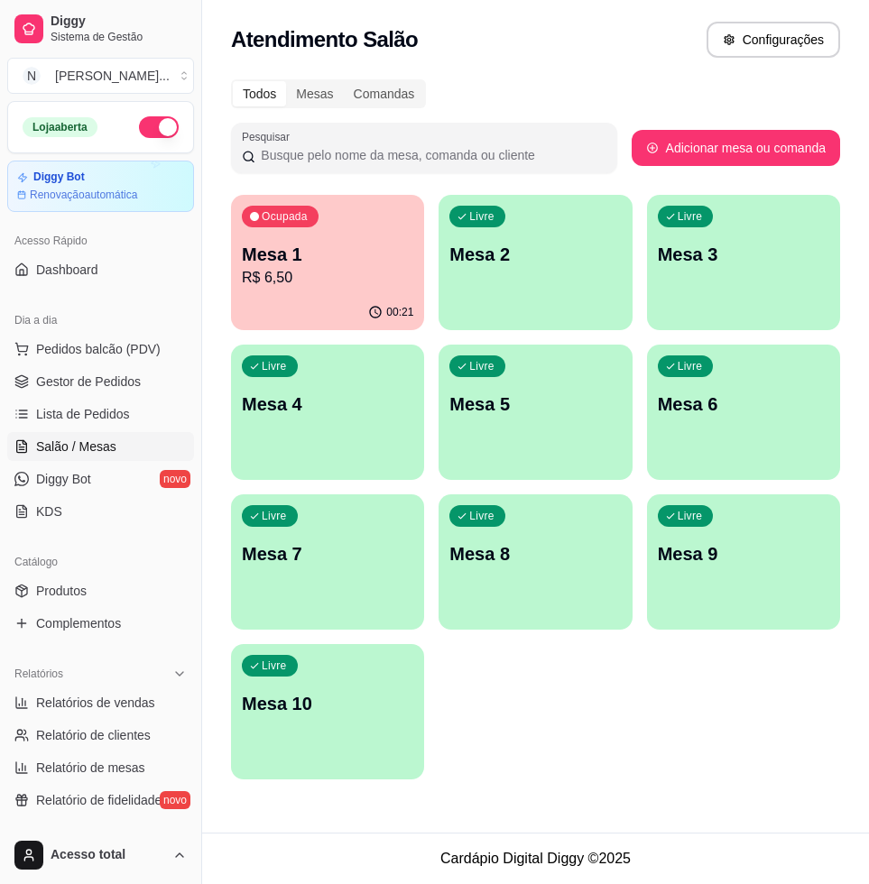
click at [372, 271] on p "R$ 6,50" at bounding box center [327, 278] width 171 height 22
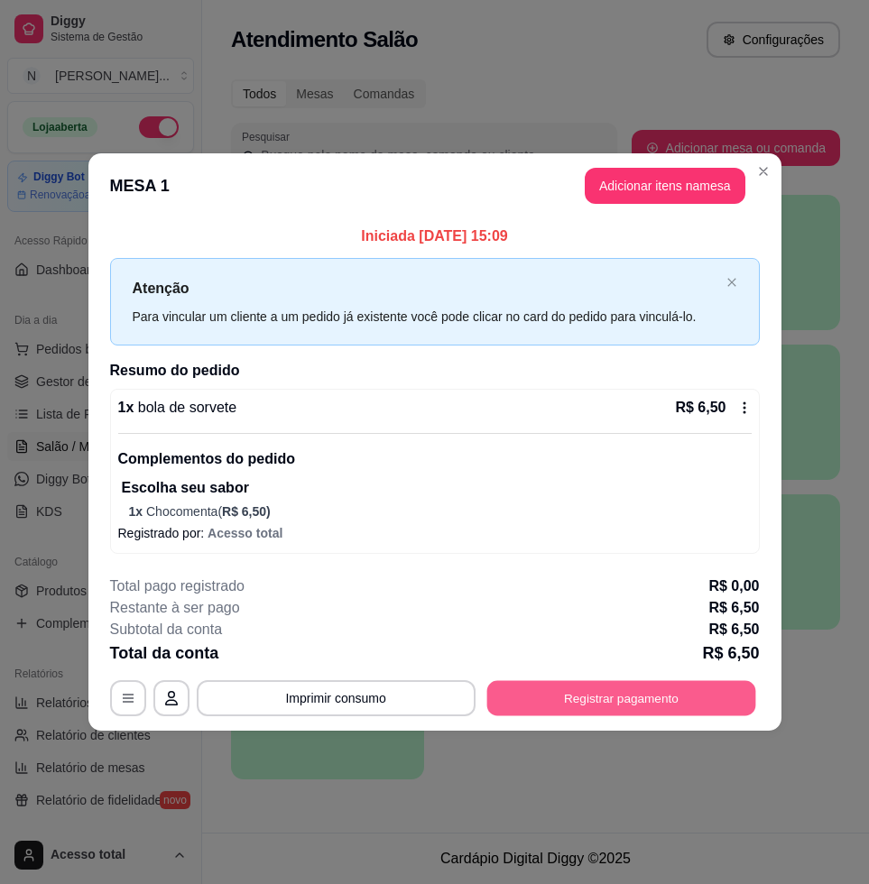
click at [685, 715] on button "Registrar pagamento" at bounding box center [620, 698] width 269 height 35
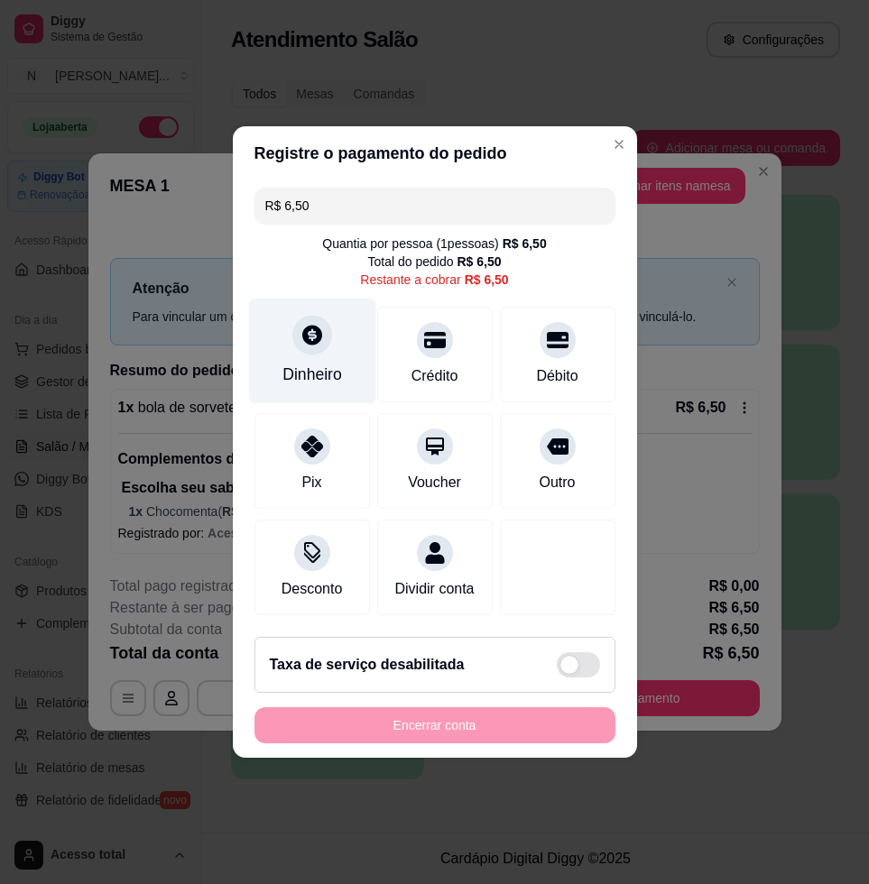
click at [331, 347] on div "Dinheiro" at bounding box center [311, 352] width 127 height 106
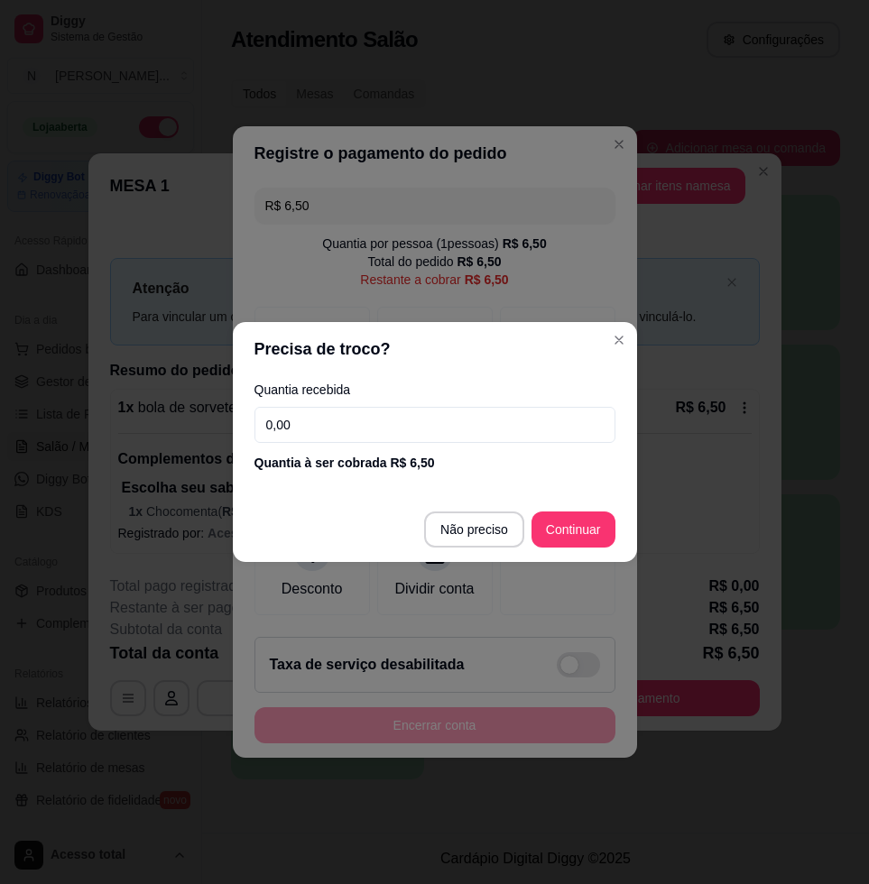
click at [412, 421] on input "0,00" at bounding box center [435, 425] width 361 height 36
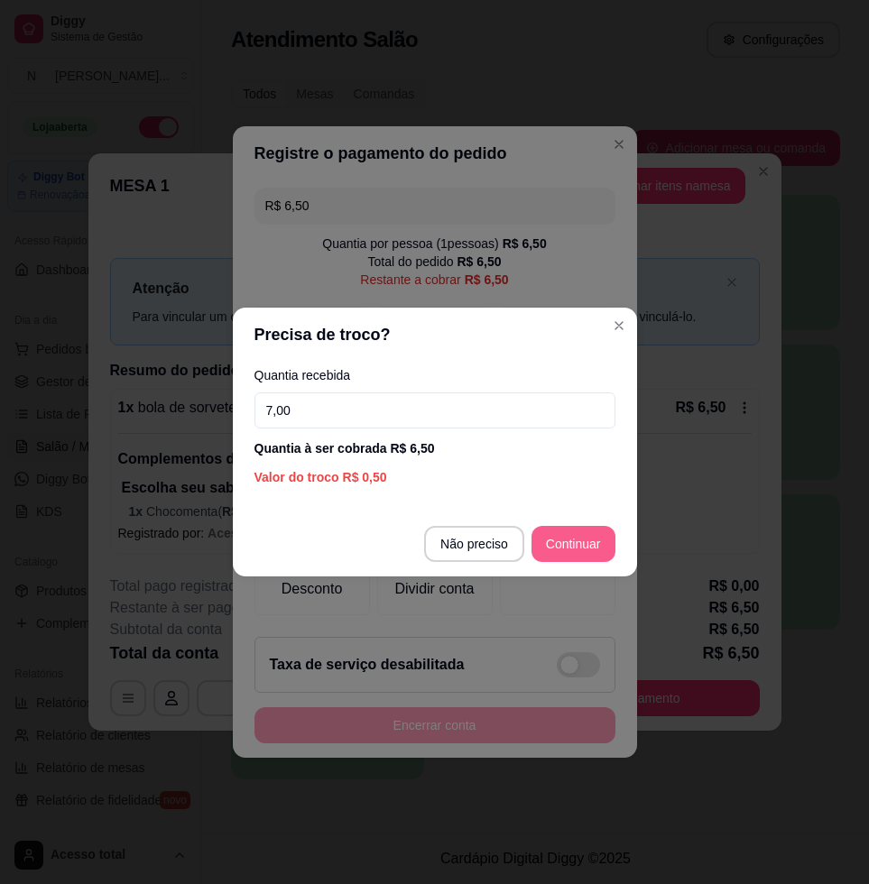
type input "7,00"
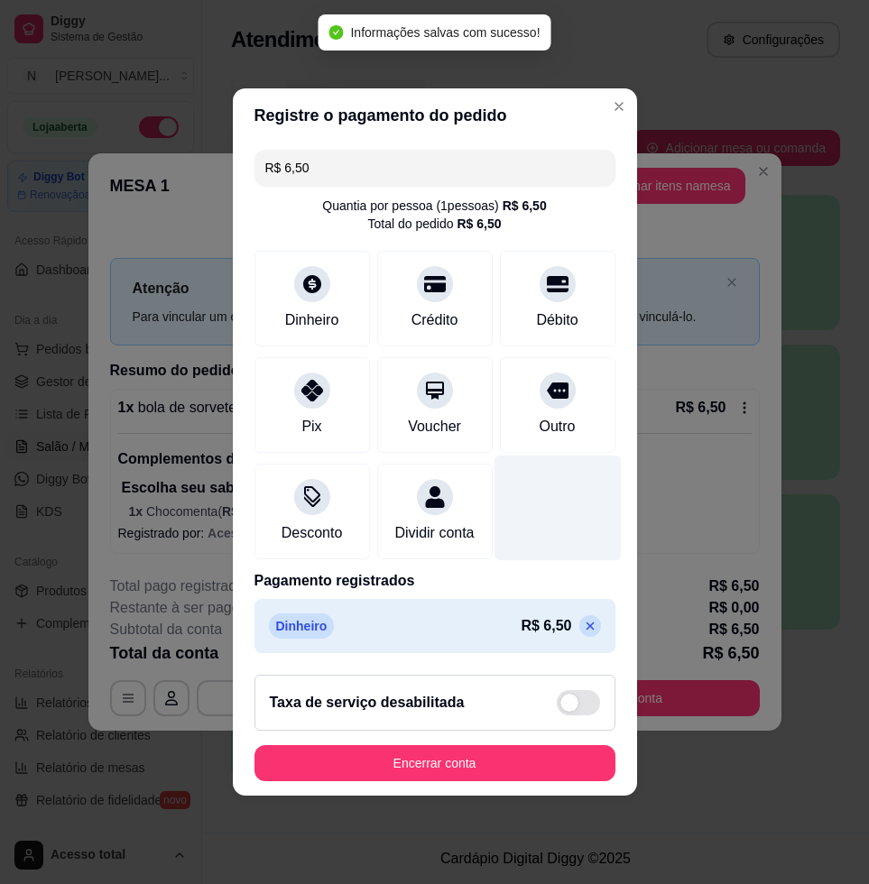
type input "R$ 0,00"
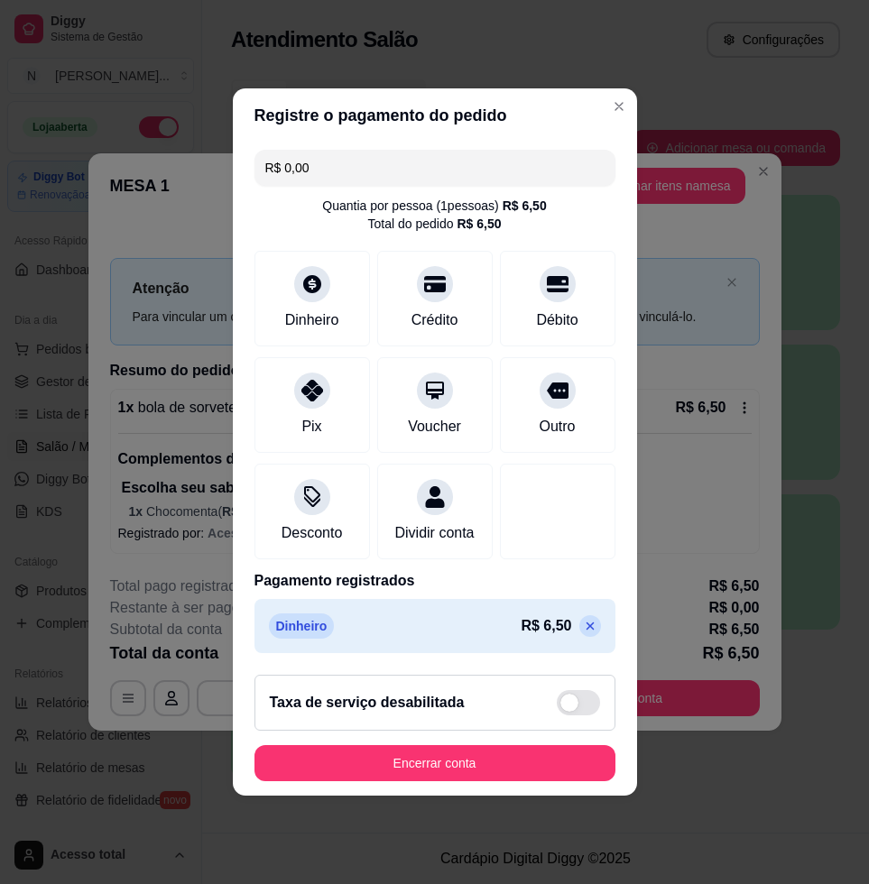
click at [522, 756] on footer "Taxa de serviço desabilitada Encerrar conta" at bounding box center [435, 728] width 404 height 135
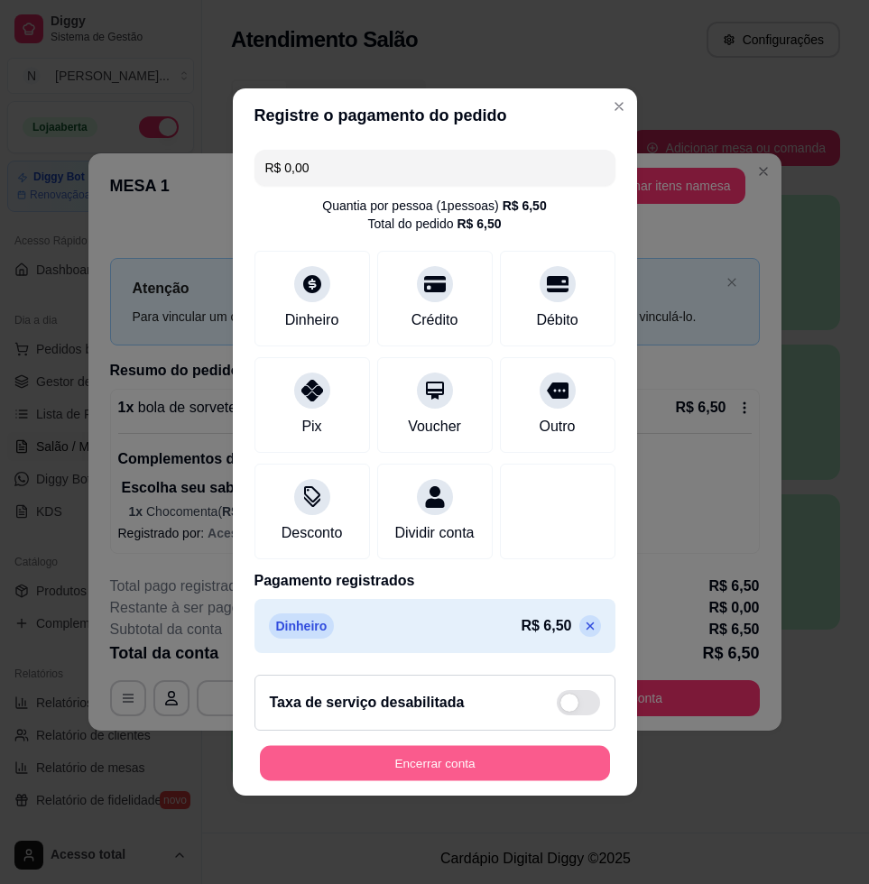
click at [544, 757] on button "Encerrar conta" at bounding box center [435, 763] width 350 height 35
click at [566, 782] on button "Encerrar conta" at bounding box center [435, 763] width 350 height 35
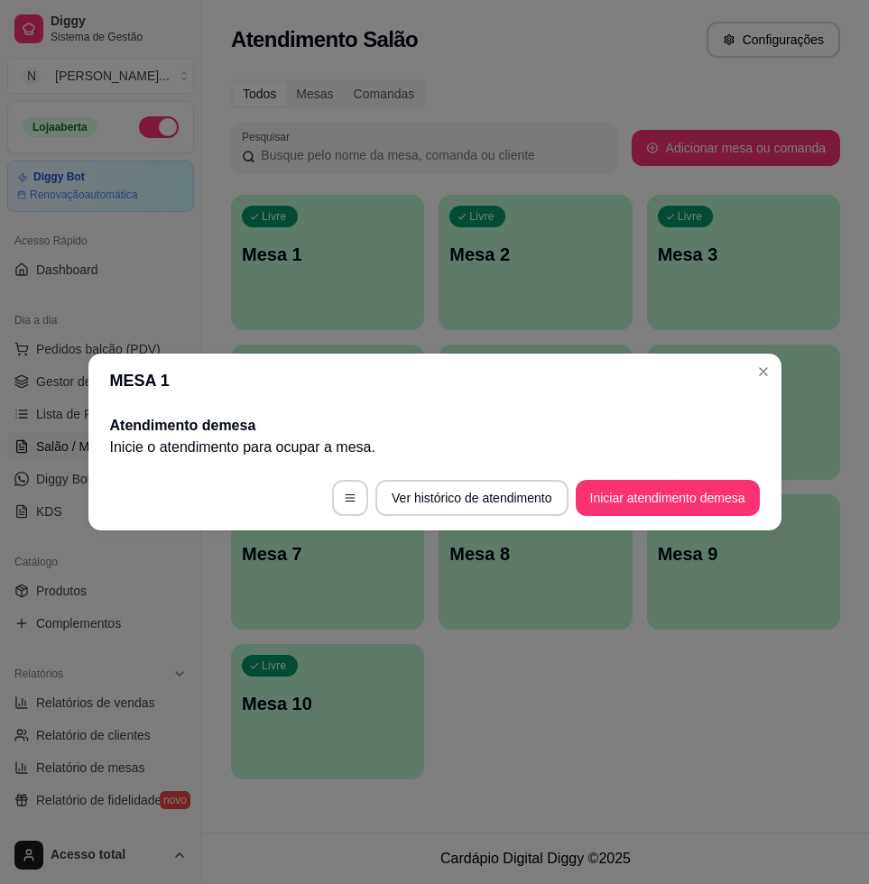
click at [168, 458] on div "Atendimento de mesa Inicie o atendimento para ocupar a mesa ." at bounding box center [434, 437] width 693 height 58
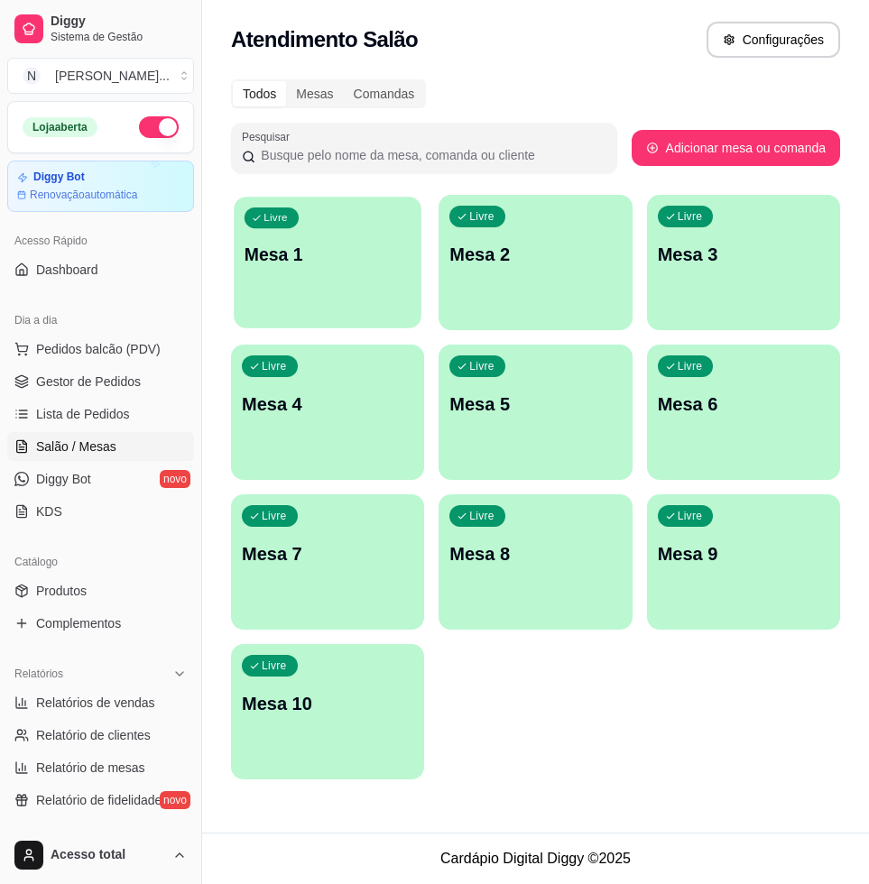
click at [282, 273] on div "Livre Mesa 1" at bounding box center [328, 252] width 188 height 110
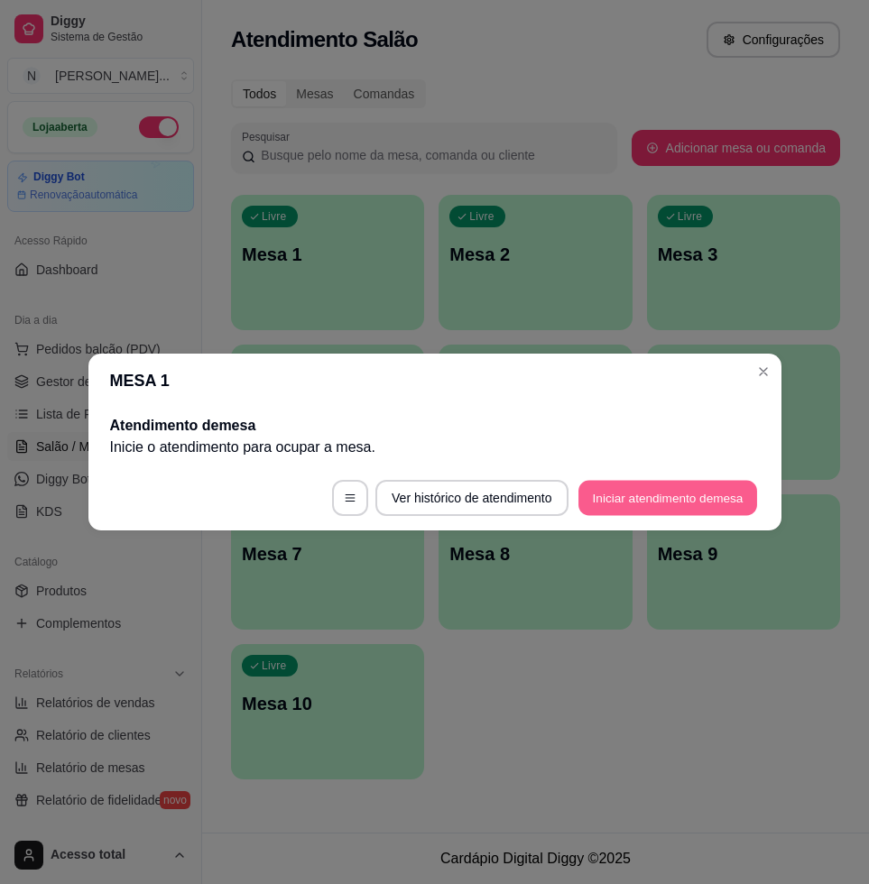
click at [638, 495] on button "Iniciar atendimento de mesa" at bounding box center [668, 498] width 179 height 35
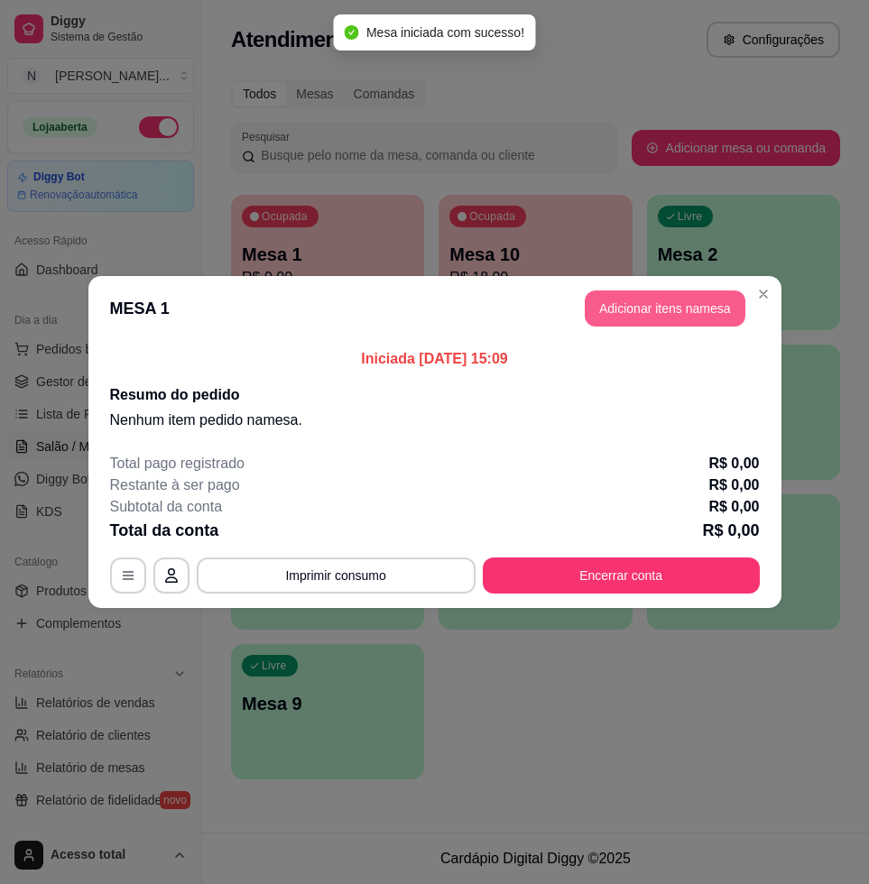
click at [676, 303] on button "Adicionar itens na mesa" at bounding box center [665, 309] width 161 height 36
click at [653, 308] on div "Nenhum produto adicionado" at bounding box center [663, 265] width 342 height 354
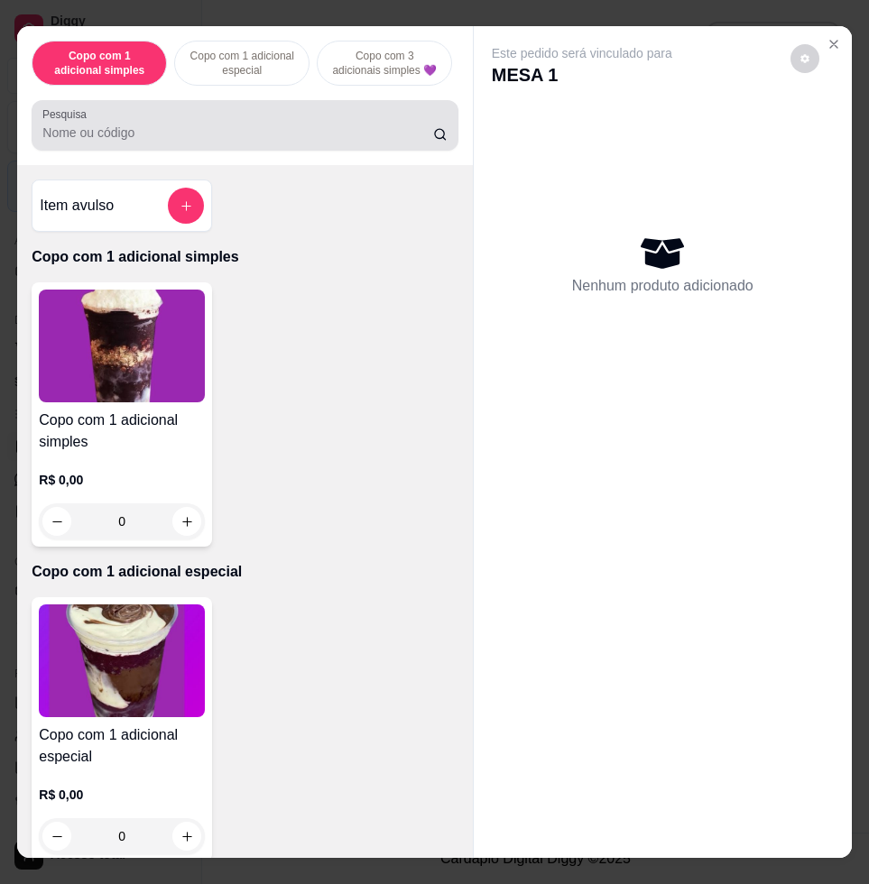
click at [168, 151] on div "Pesquisa" at bounding box center [245, 125] width 426 height 51
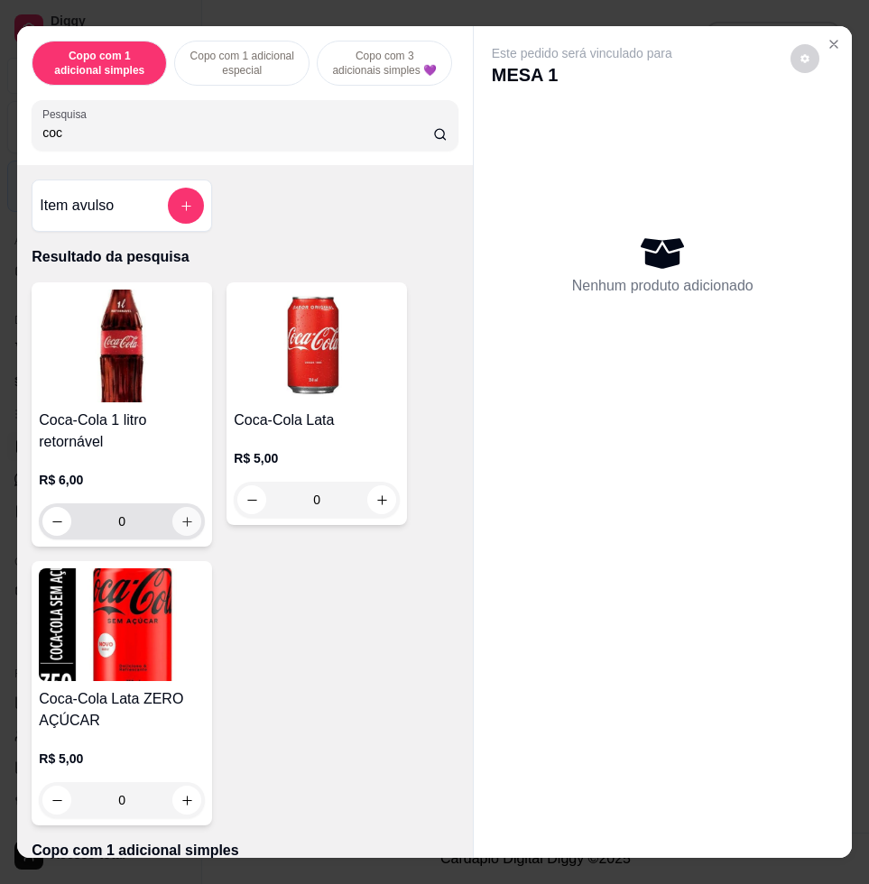
type input "coc"
click at [181, 529] on icon "increase-product-quantity" at bounding box center [188, 522] width 14 height 14
type input "1"
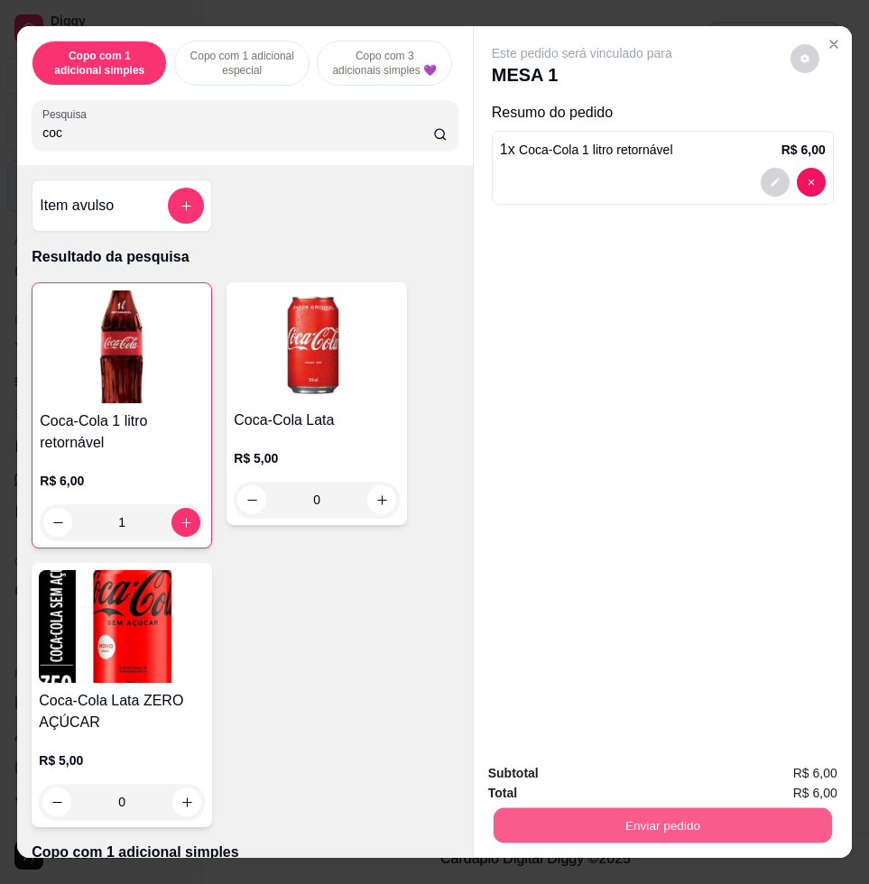
click at [629, 808] on button "Enviar pedido" at bounding box center [663, 825] width 338 height 35
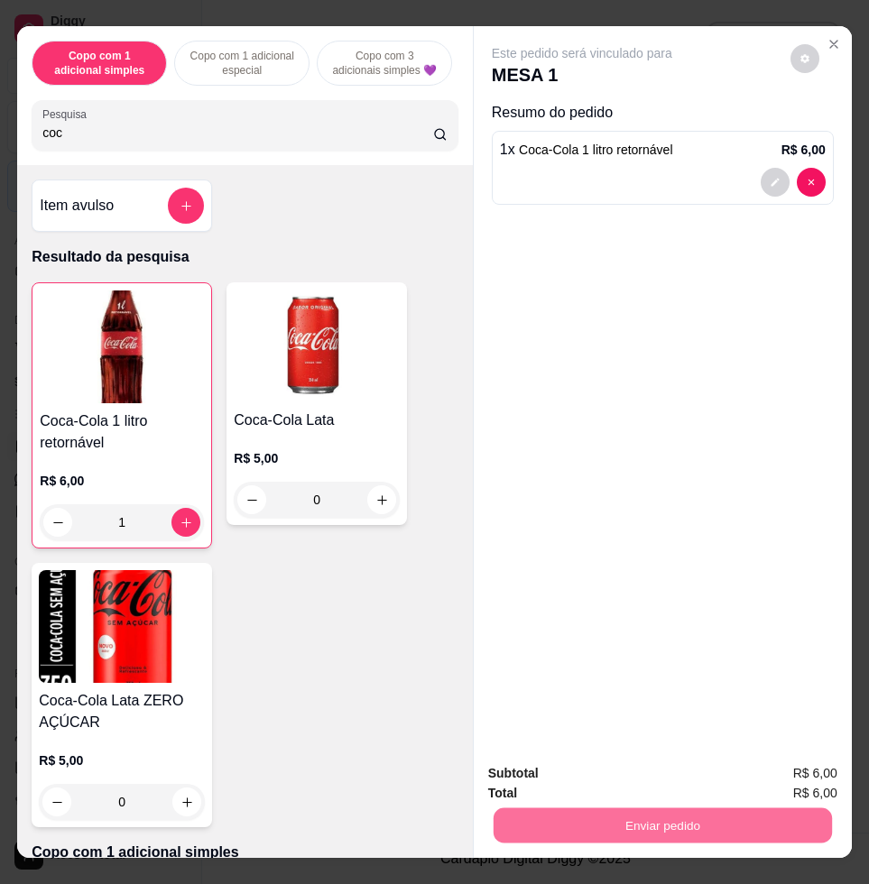
click at [775, 764] on button "Enviar pedido" at bounding box center [788, 771] width 99 height 33
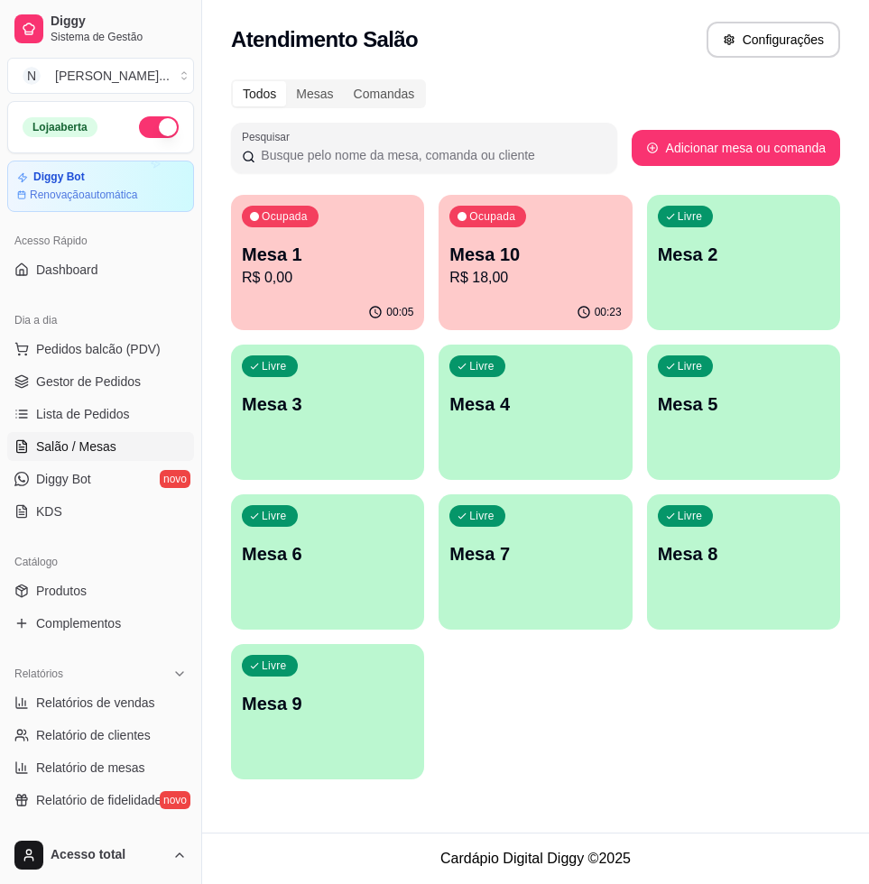
click at [490, 271] on p "R$ 18,00" at bounding box center [534, 278] width 171 height 22
click at [768, 275] on div "Livre Mesa 2" at bounding box center [744, 252] width 188 height 110
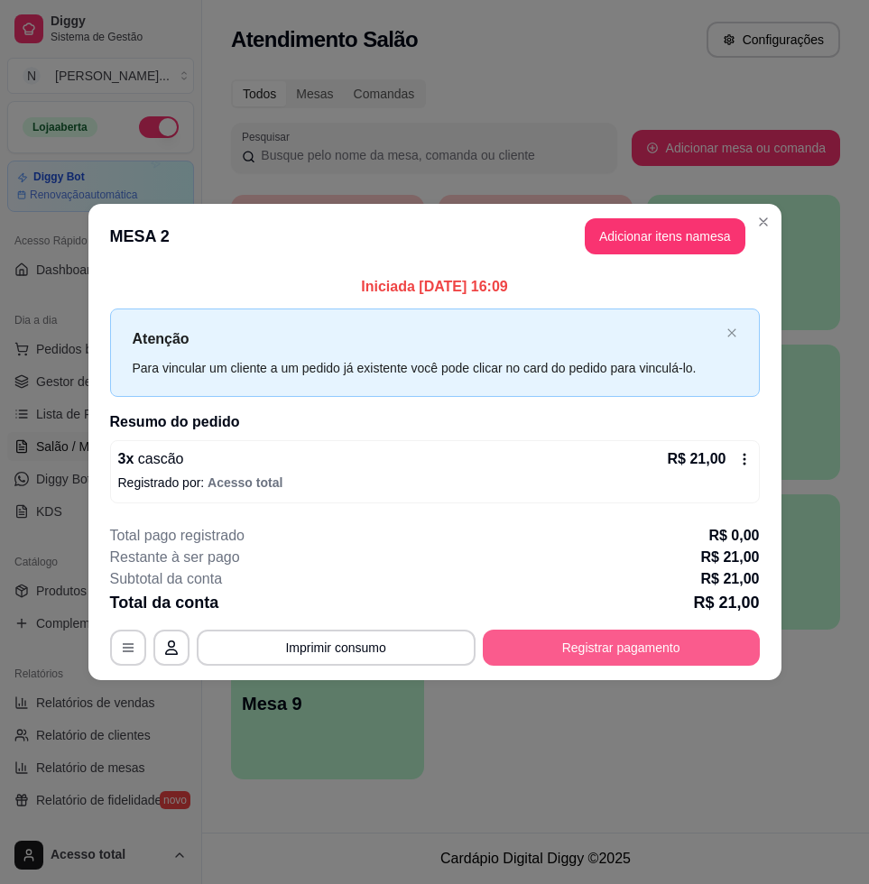
click at [665, 650] on button "Registrar pagamento" at bounding box center [621, 648] width 277 height 36
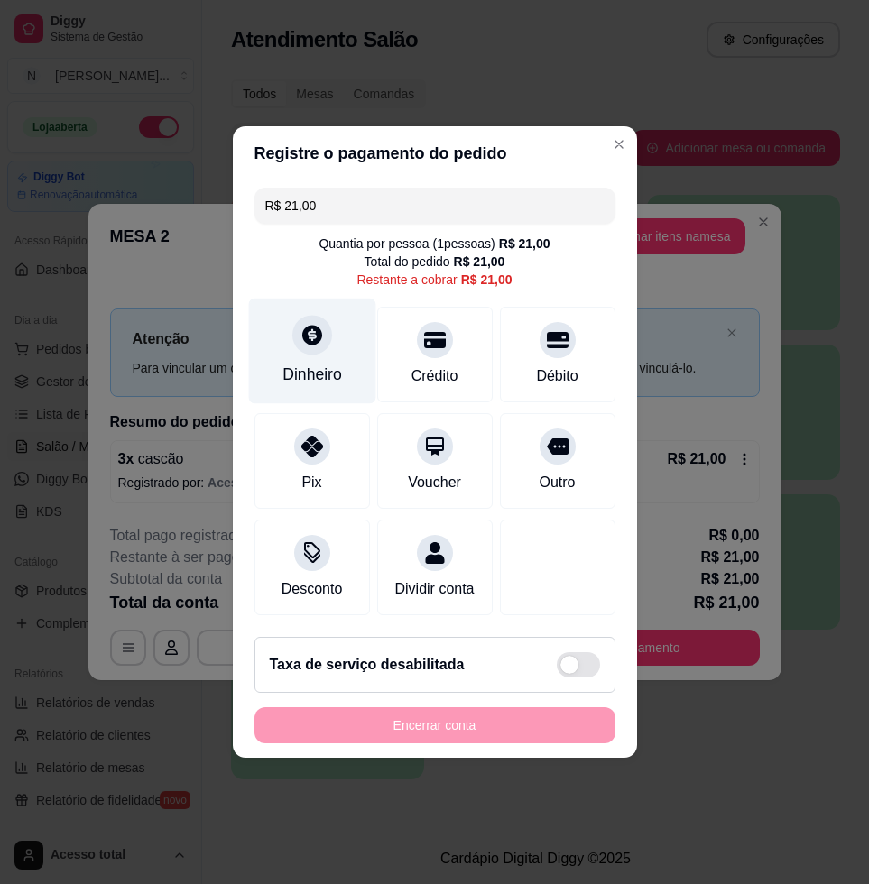
click at [310, 347] on div "Dinheiro" at bounding box center [311, 352] width 127 height 106
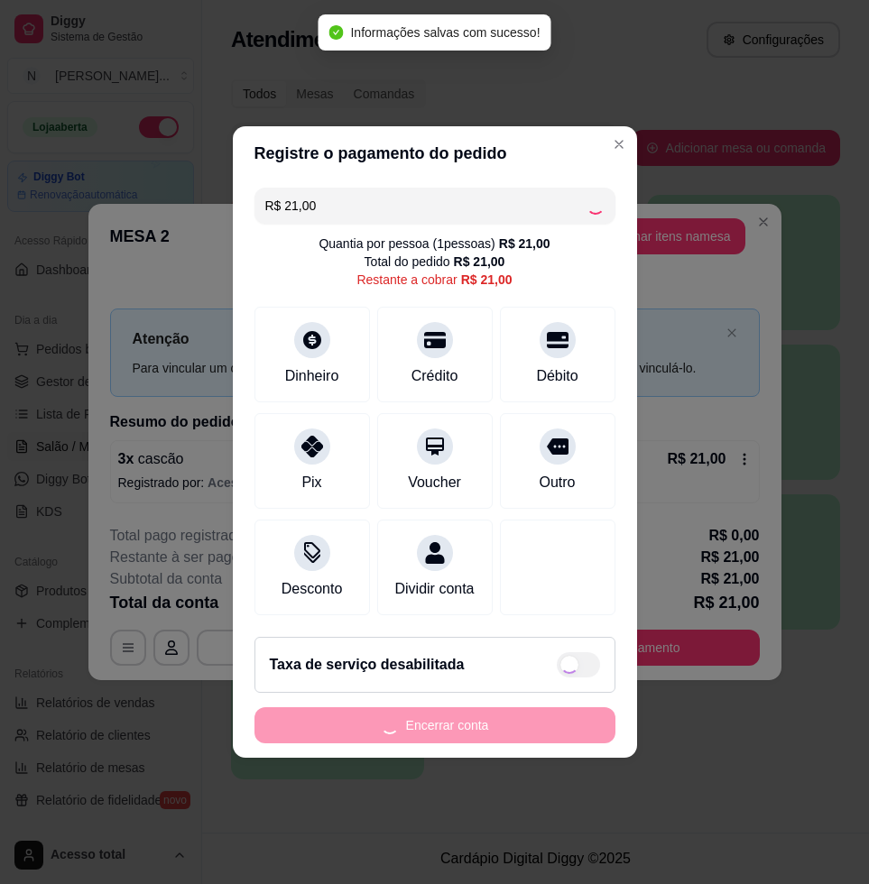
type input "R$ 0,00"
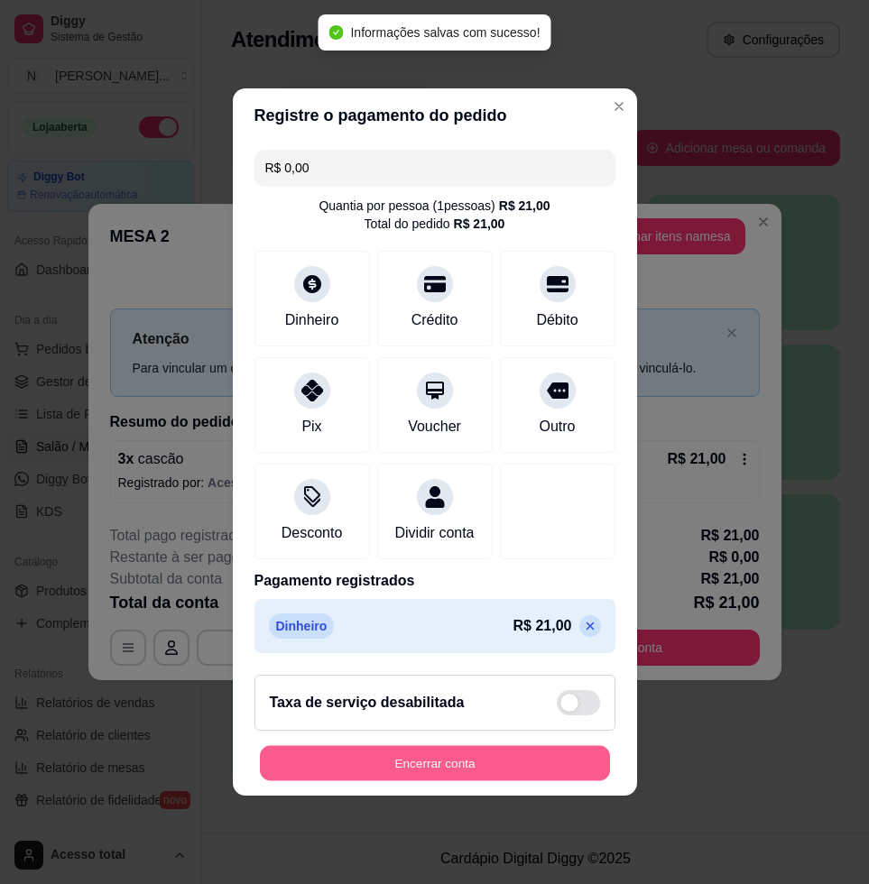
click at [510, 773] on button "Encerrar conta" at bounding box center [435, 763] width 350 height 35
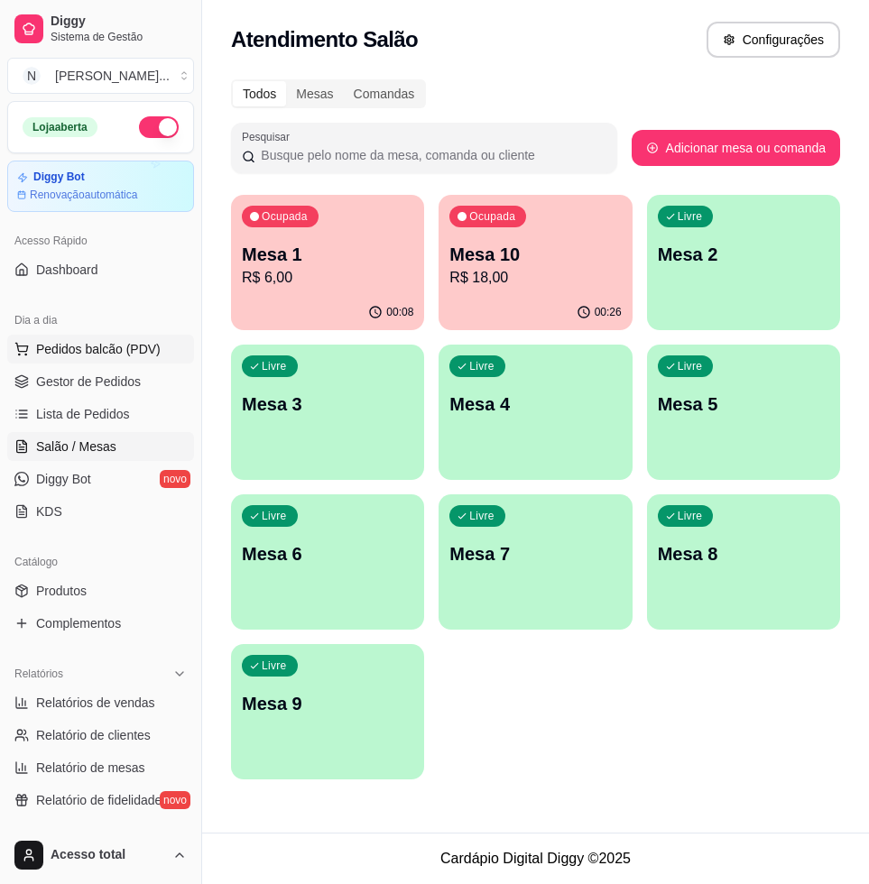
drag, startPoint x: 142, startPoint y: 347, endPoint x: 130, endPoint y: 347, distance: 11.8
click at [134, 347] on span "Pedidos balcão (PDV)" at bounding box center [98, 349] width 125 height 18
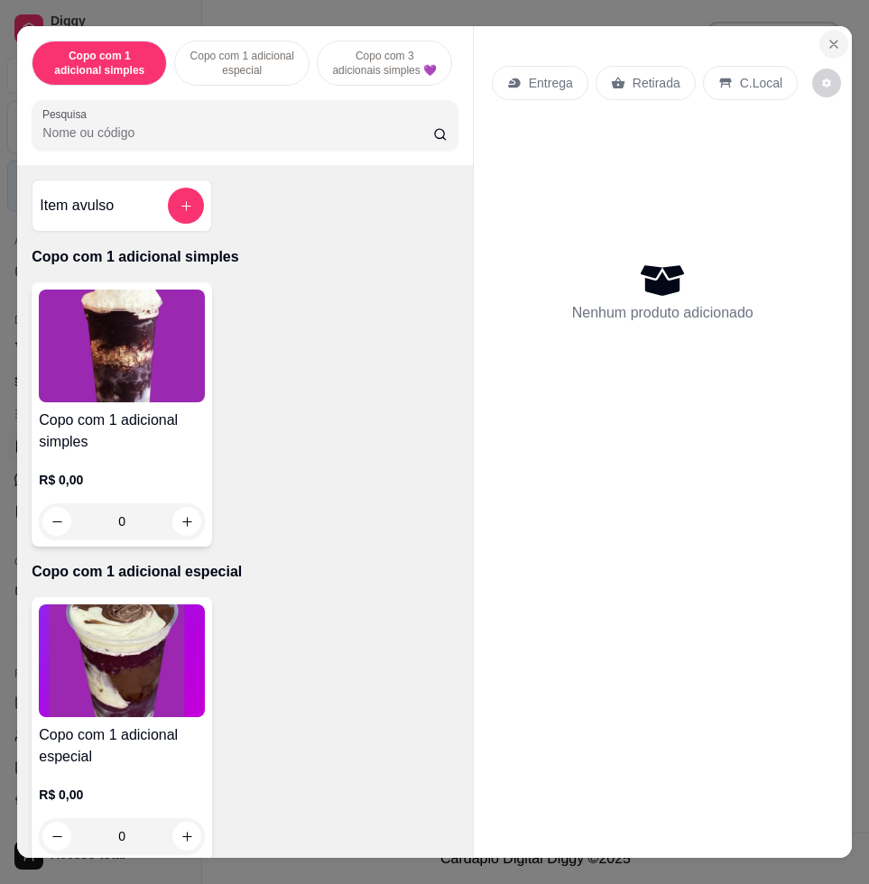
click at [827, 37] on icon "Close" at bounding box center [834, 44] width 14 height 14
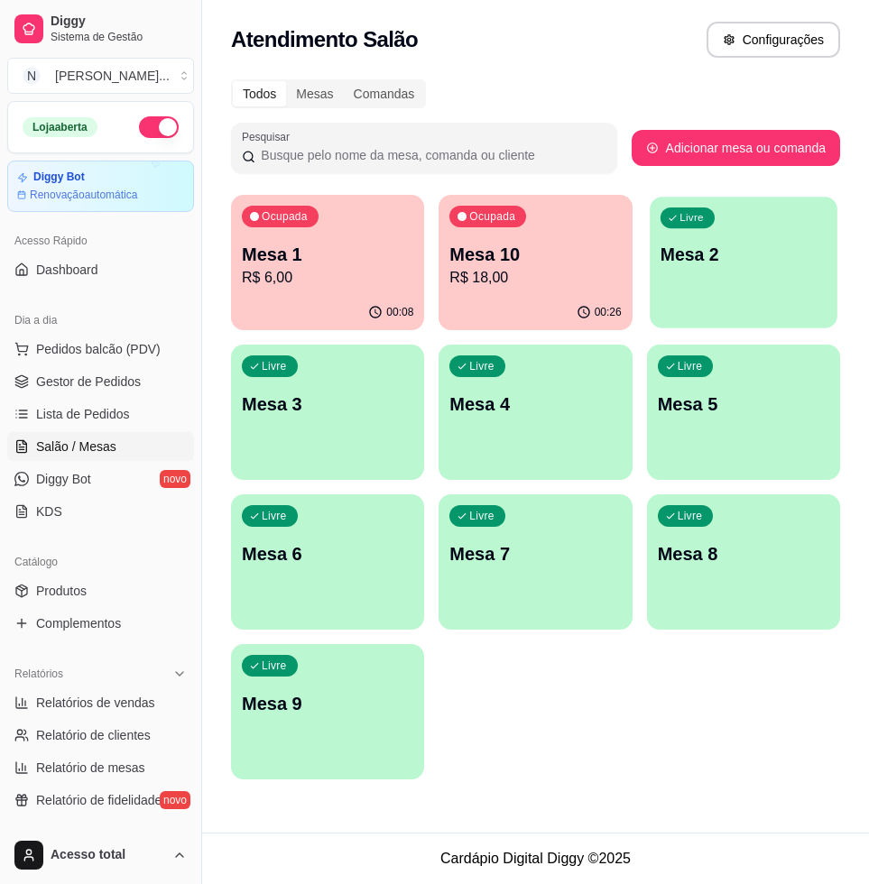
click at [689, 250] on p "Mesa 2" at bounding box center [744, 255] width 167 height 24
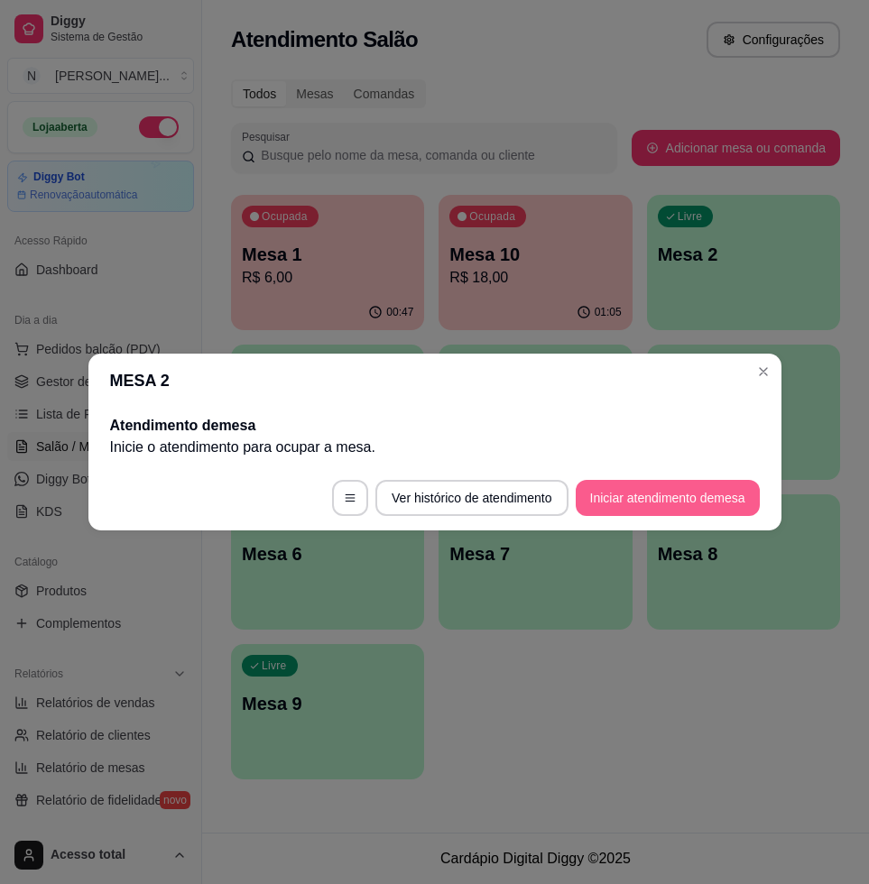
click at [727, 497] on button "Iniciar atendimento de mesa" at bounding box center [668, 498] width 184 height 36
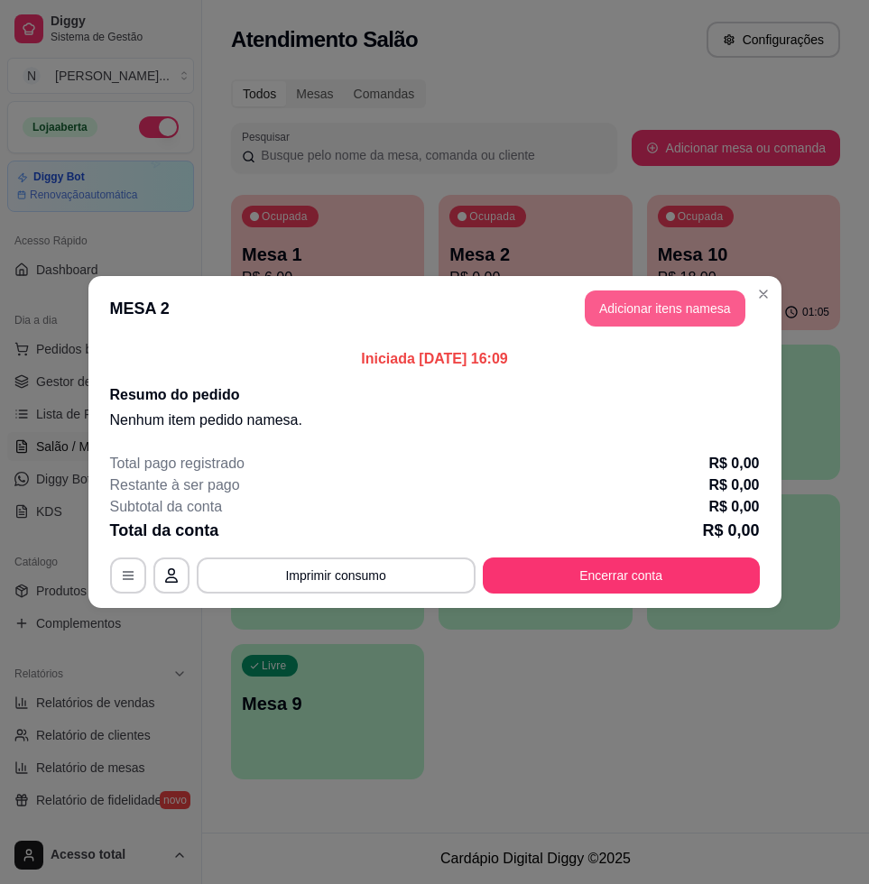
click at [691, 314] on button "Adicionar itens na mesa" at bounding box center [665, 309] width 161 height 36
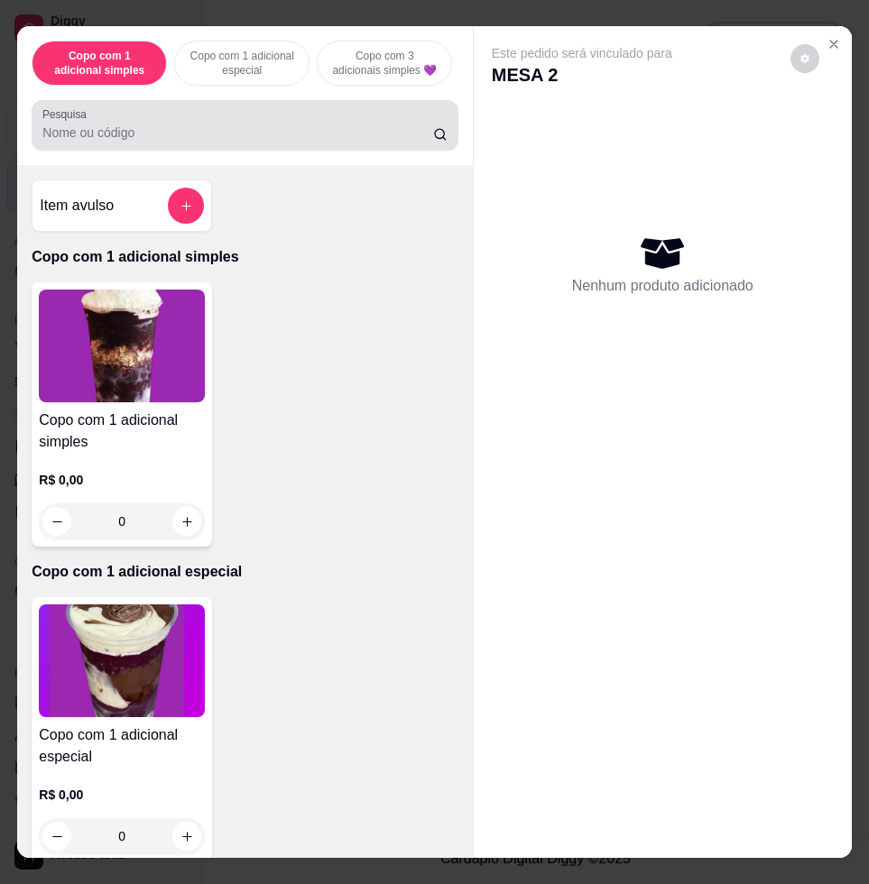
click at [245, 116] on div at bounding box center [244, 125] width 404 height 36
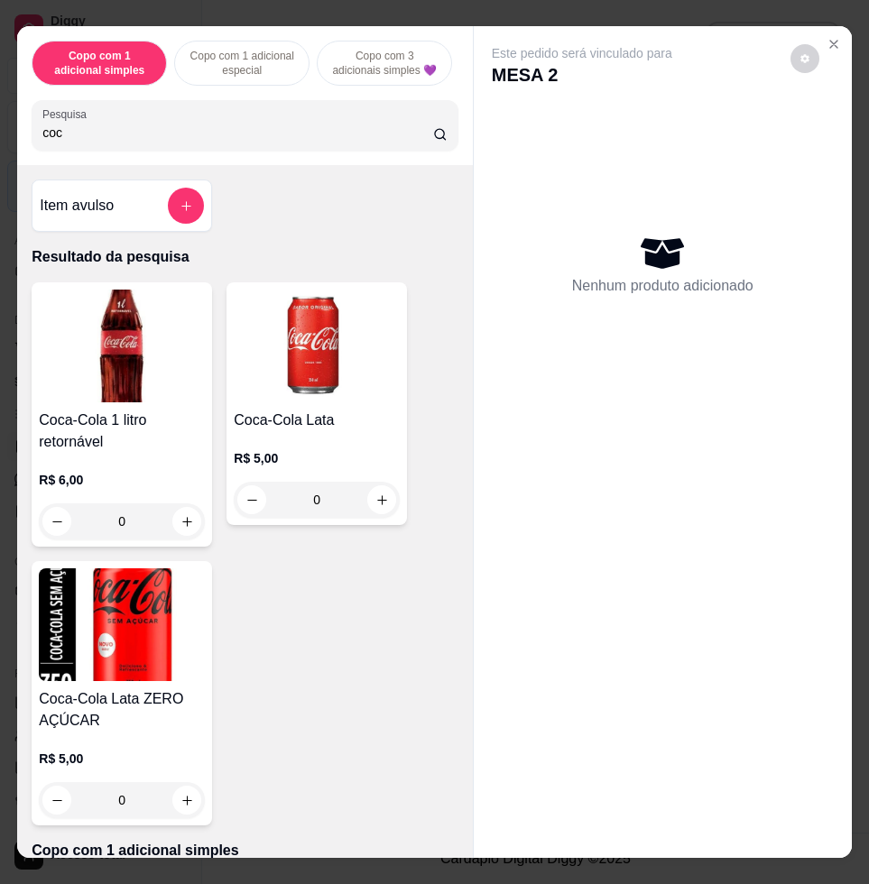
type input "coc"
click at [181, 523] on button "increase-product-quantity" at bounding box center [187, 522] width 28 height 28
type input "1"
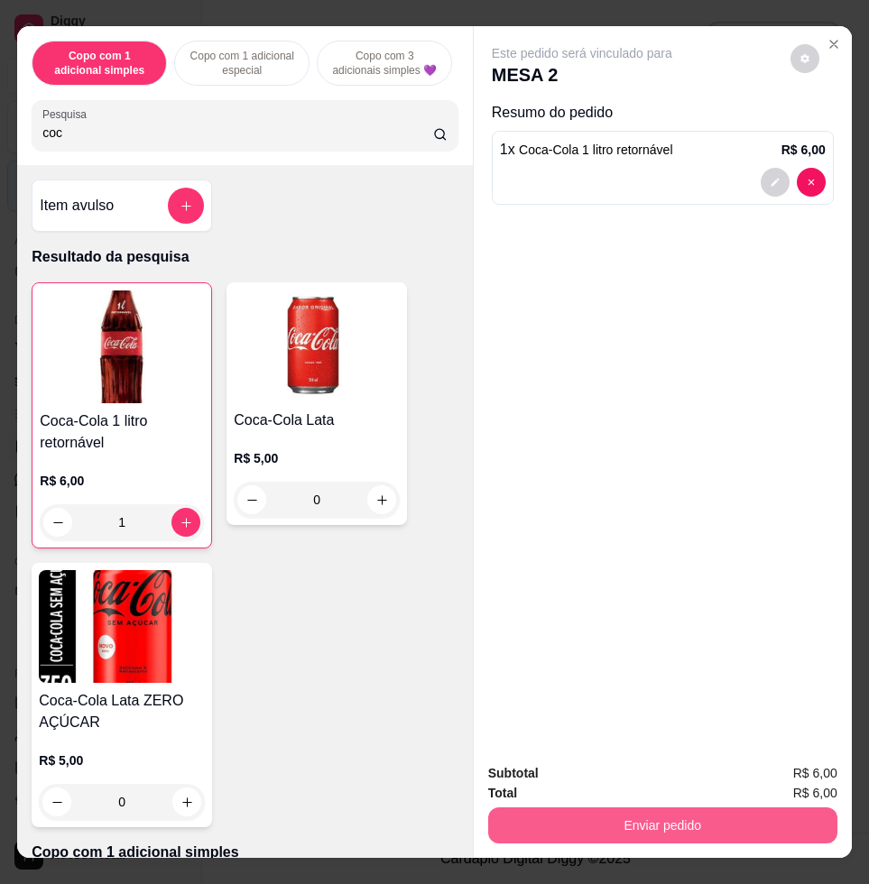
click at [649, 816] on button "Enviar pedido" at bounding box center [662, 826] width 349 height 36
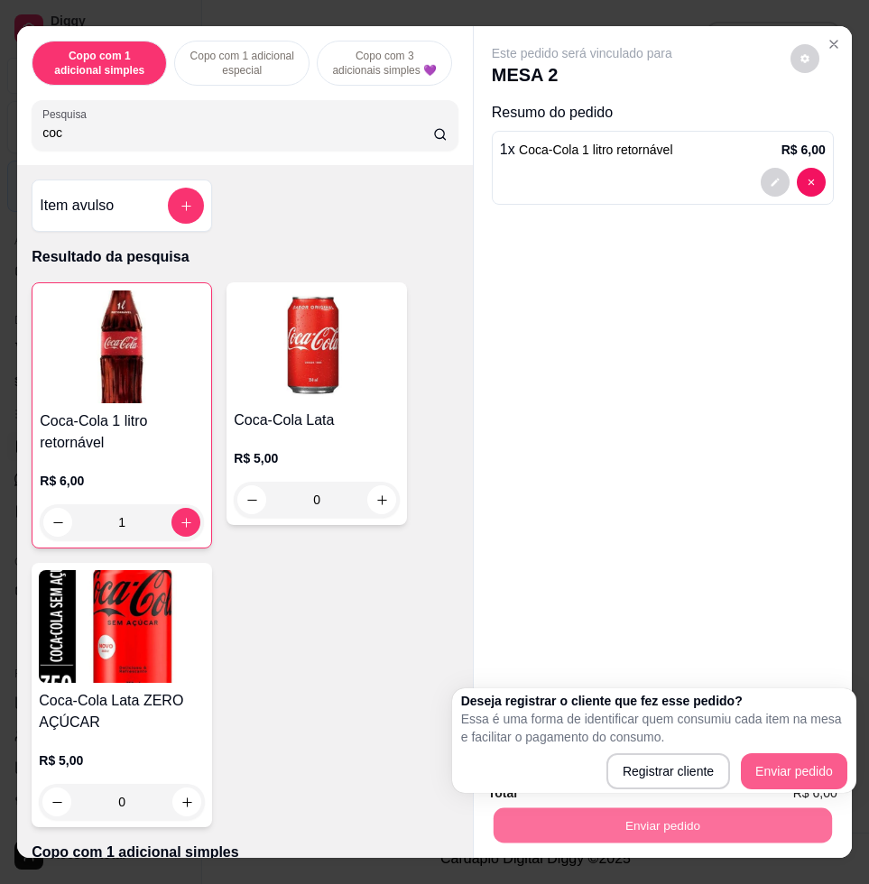
click at [776, 765] on div "Registrar cliente Enviar pedido" at bounding box center [654, 772] width 386 height 36
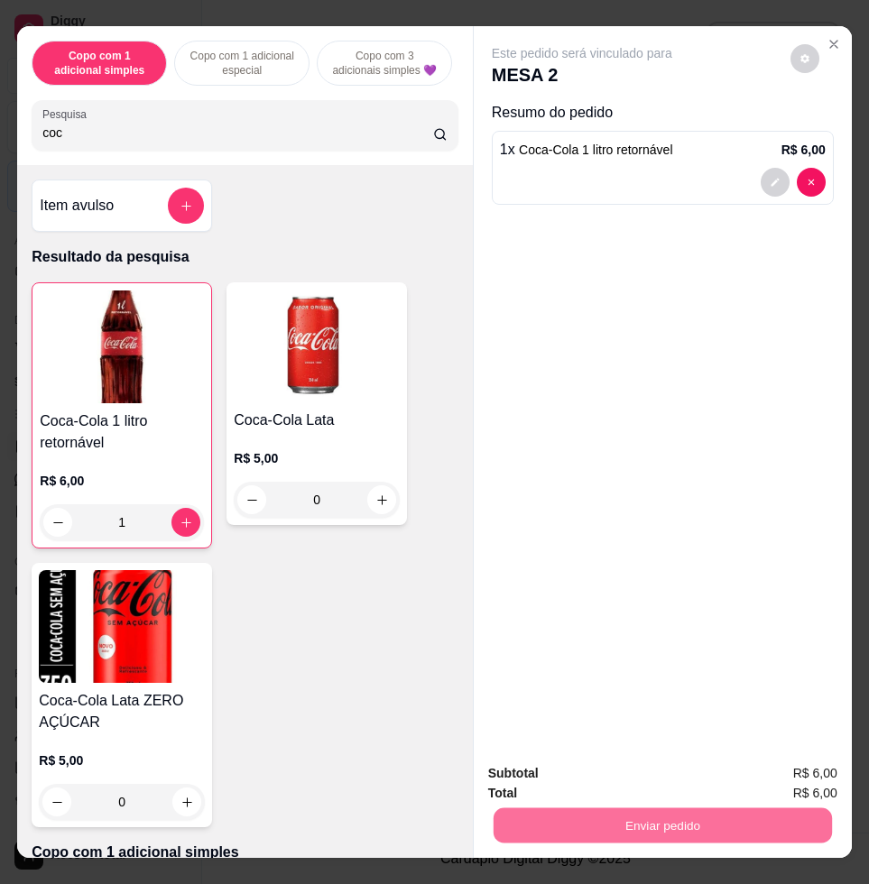
click at [776, 765] on button "Enviar pedido" at bounding box center [788, 771] width 99 height 33
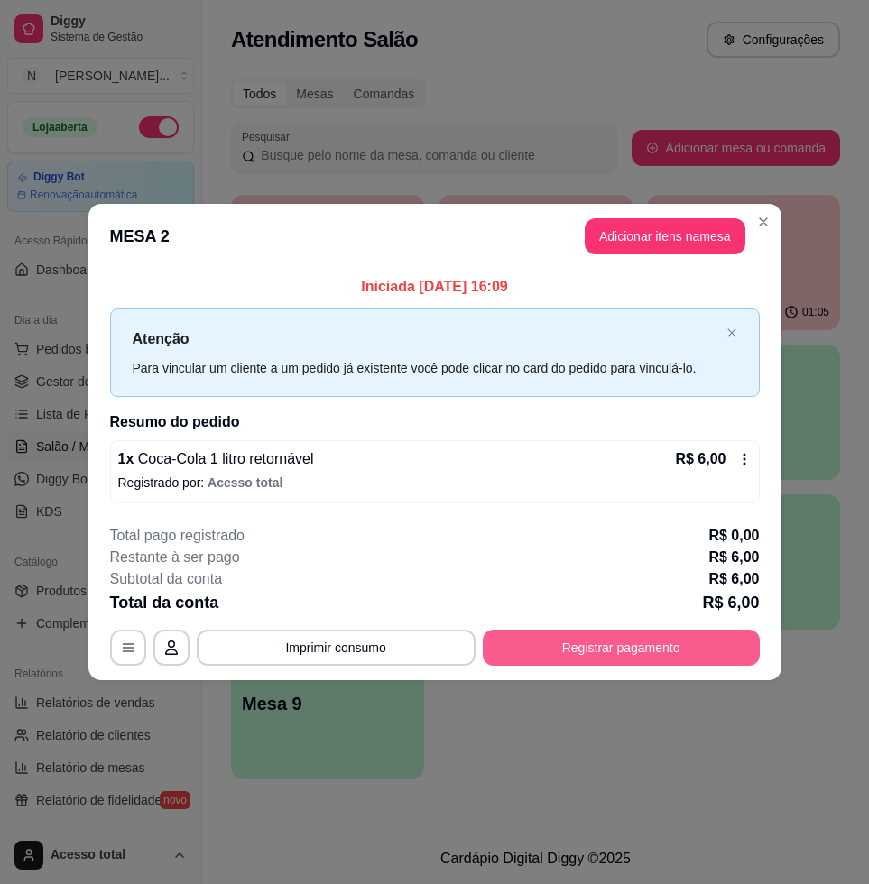
click at [638, 650] on button "Registrar pagamento" at bounding box center [621, 648] width 277 height 36
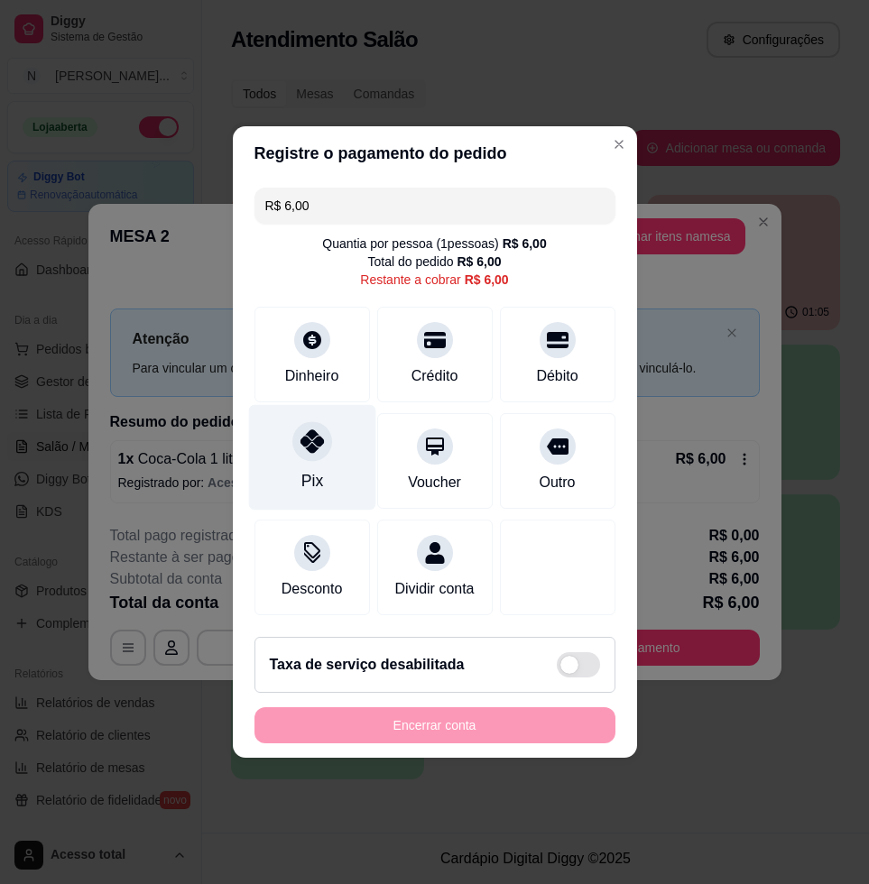
click at [317, 438] on div at bounding box center [312, 441] width 40 height 40
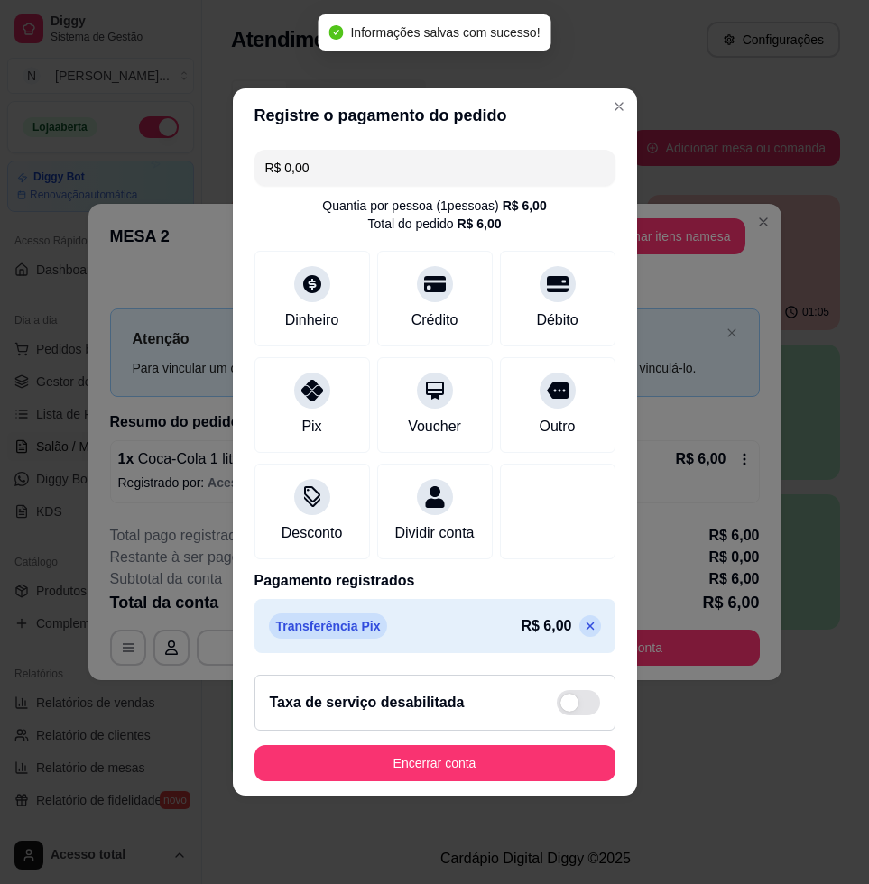
type input "R$ 0,00"
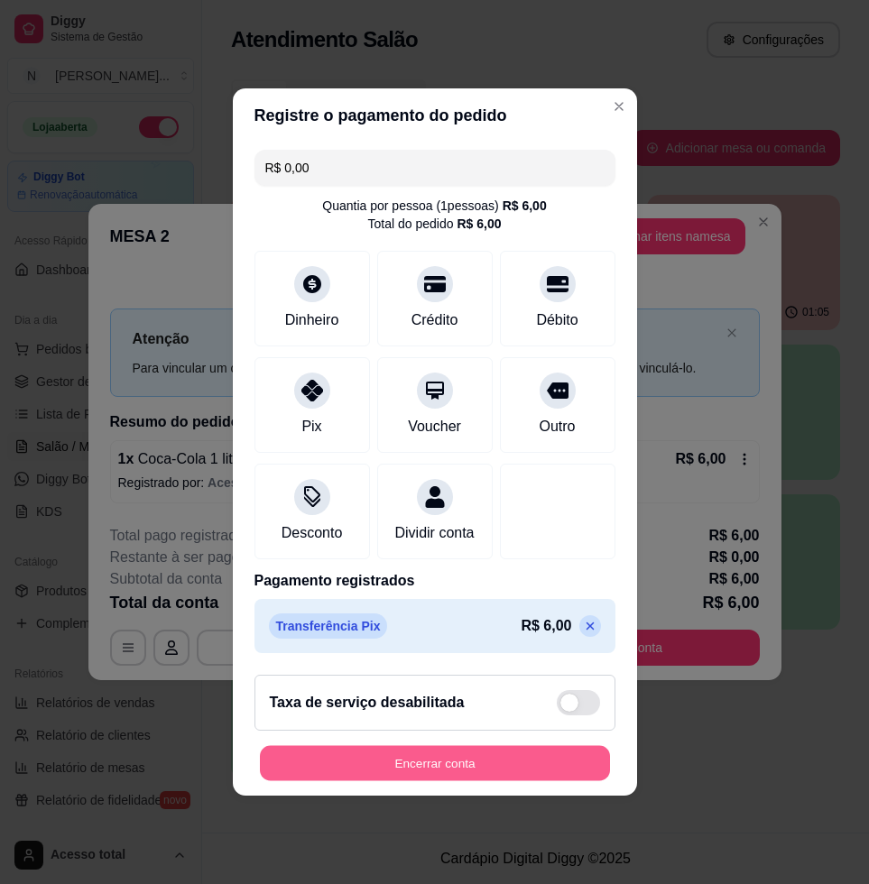
click at [379, 764] on button "Encerrar conta" at bounding box center [435, 763] width 350 height 35
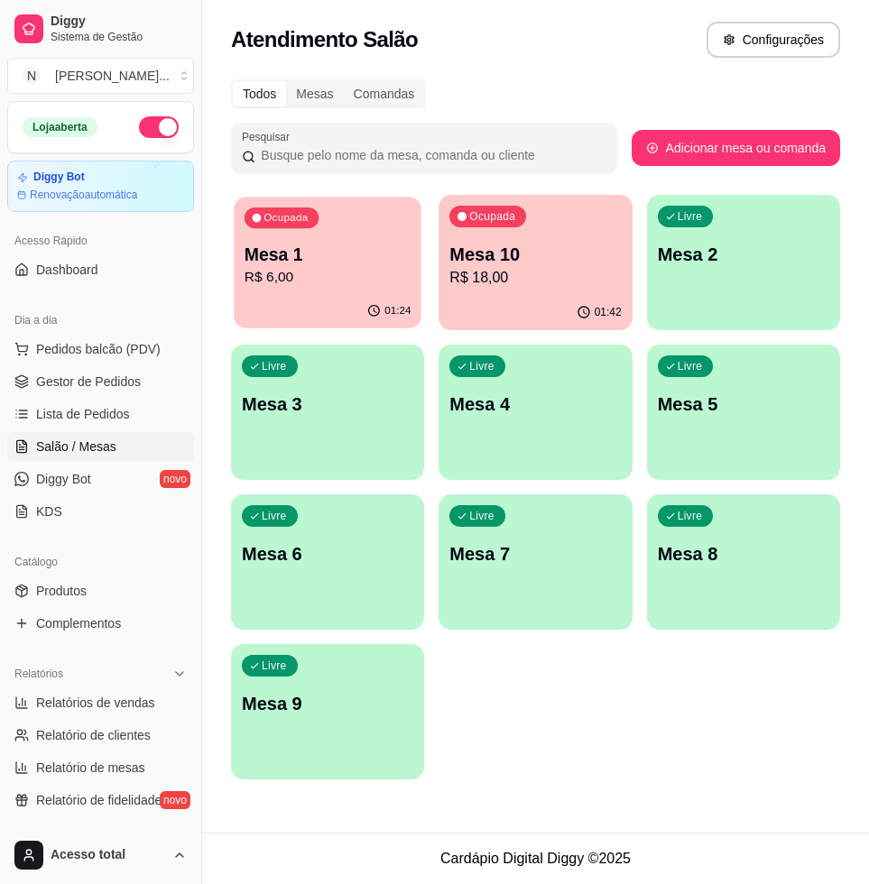
click at [294, 262] on p "Mesa 1" at bounding box center [328, 255] width 167 height 24
click at [351, 275] on p "R$ 3,00" at bounding box center [327, 278] width 171 height 22
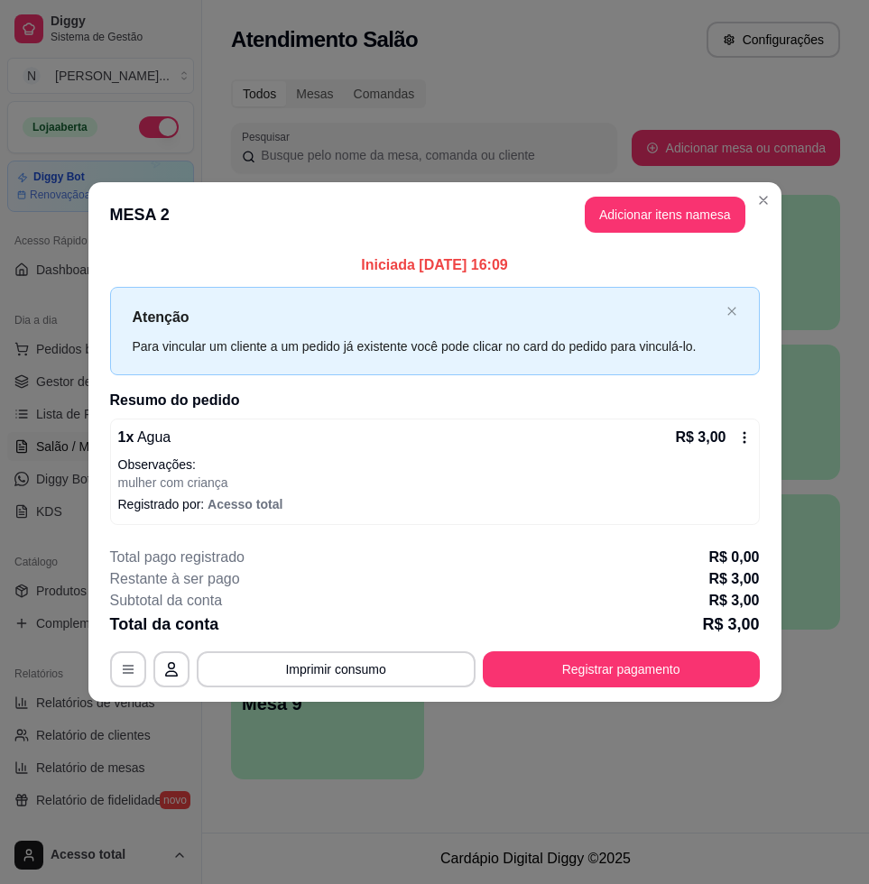
drag, startPoint x: 625, startPoint y: 694, endPoint x: 610, endPoint y: 672, distance: 26.5
click at [615, 685] on footer "**********" at bounding box center [434, 617] width 693 height 170
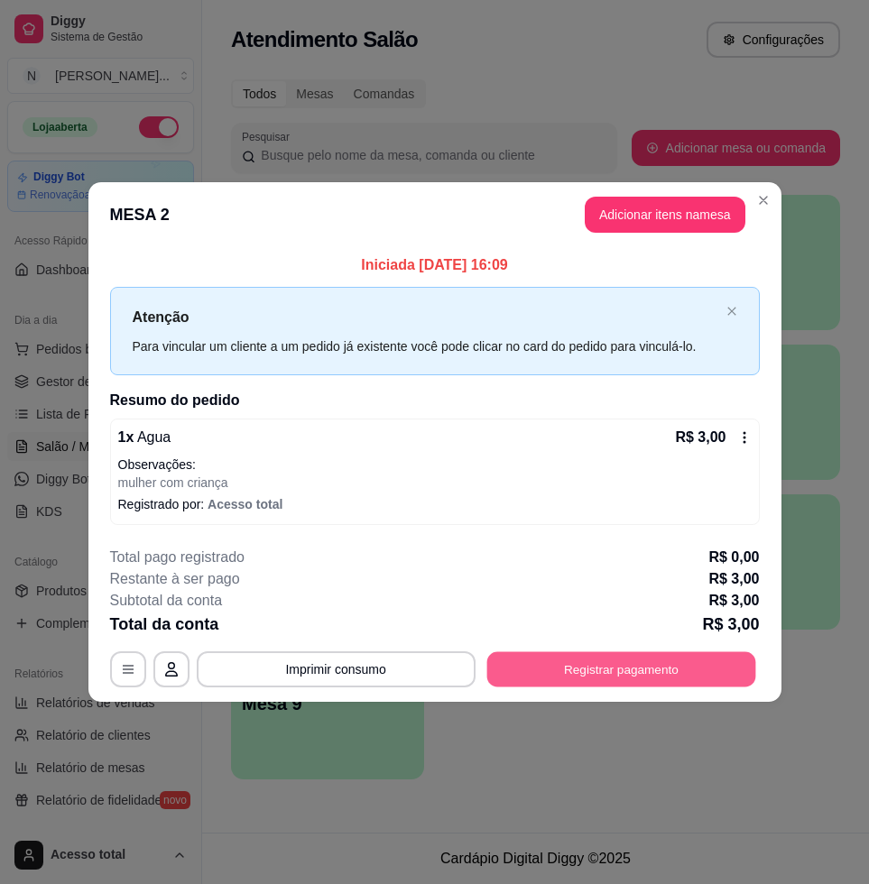
click at [610, 672] on button "Registrar pagamento" at bounding box center [620, 669] width 269 height 35
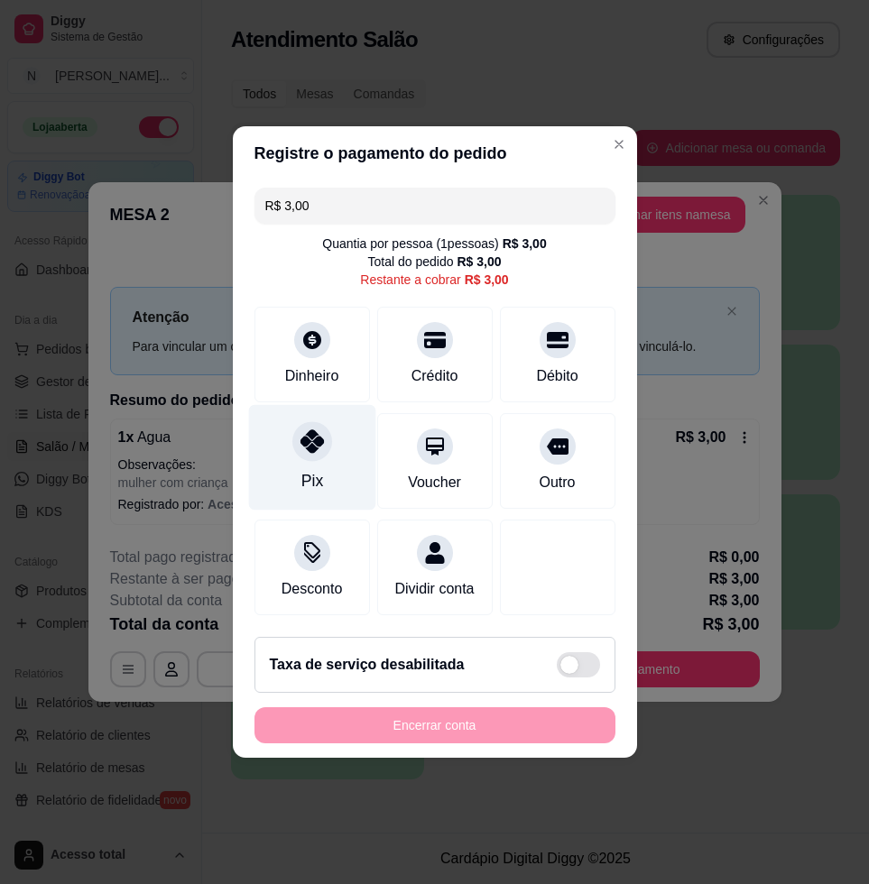
click at [292, 427] on div at bounding box center [312, 441] width 40 height 40
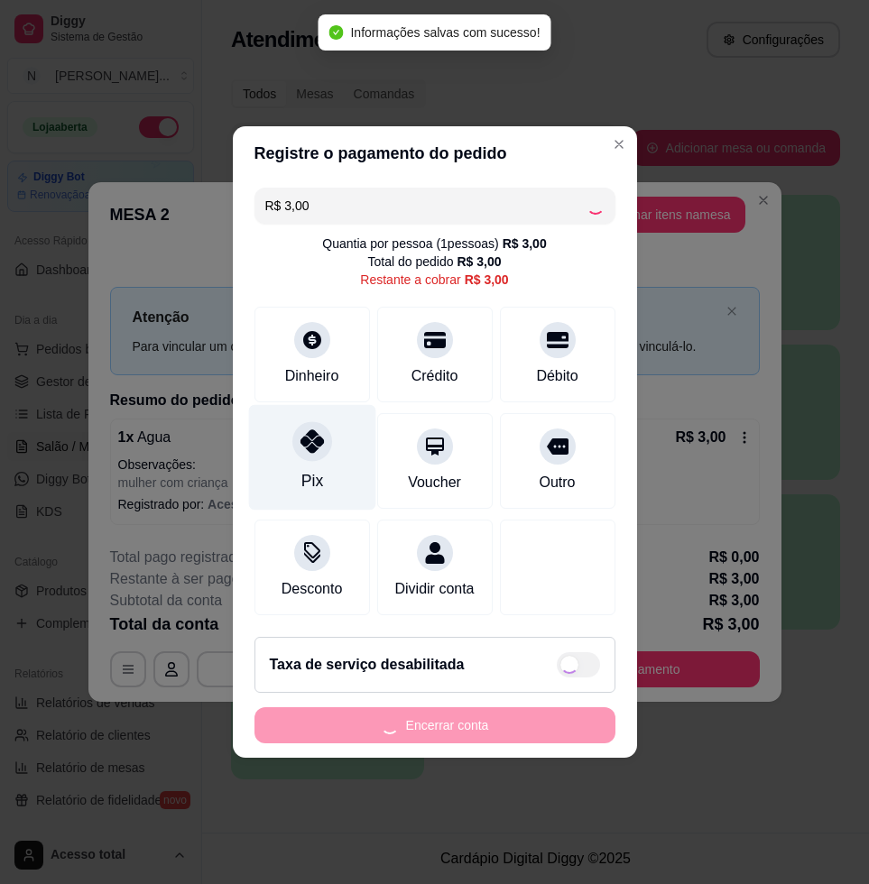
type input "R$ 0,00"
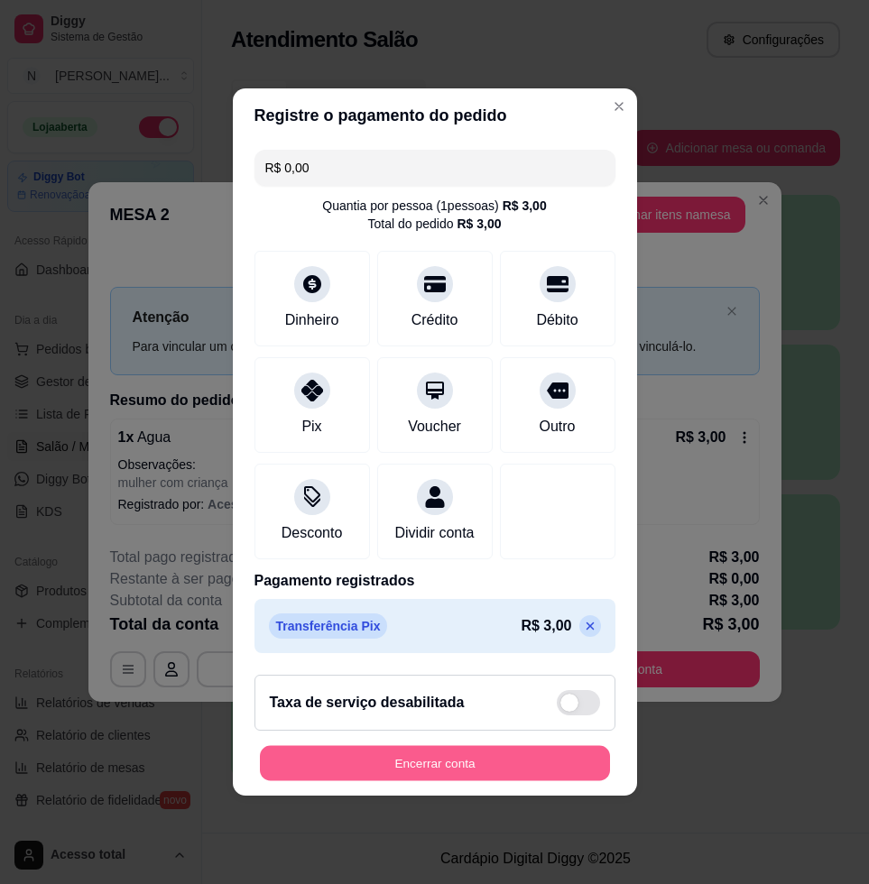
click at [540, 779] on button "Encerrar conta" at bounding box center [435, 763] width 350 height 35
